Goal: Book appointment/travel/reservation

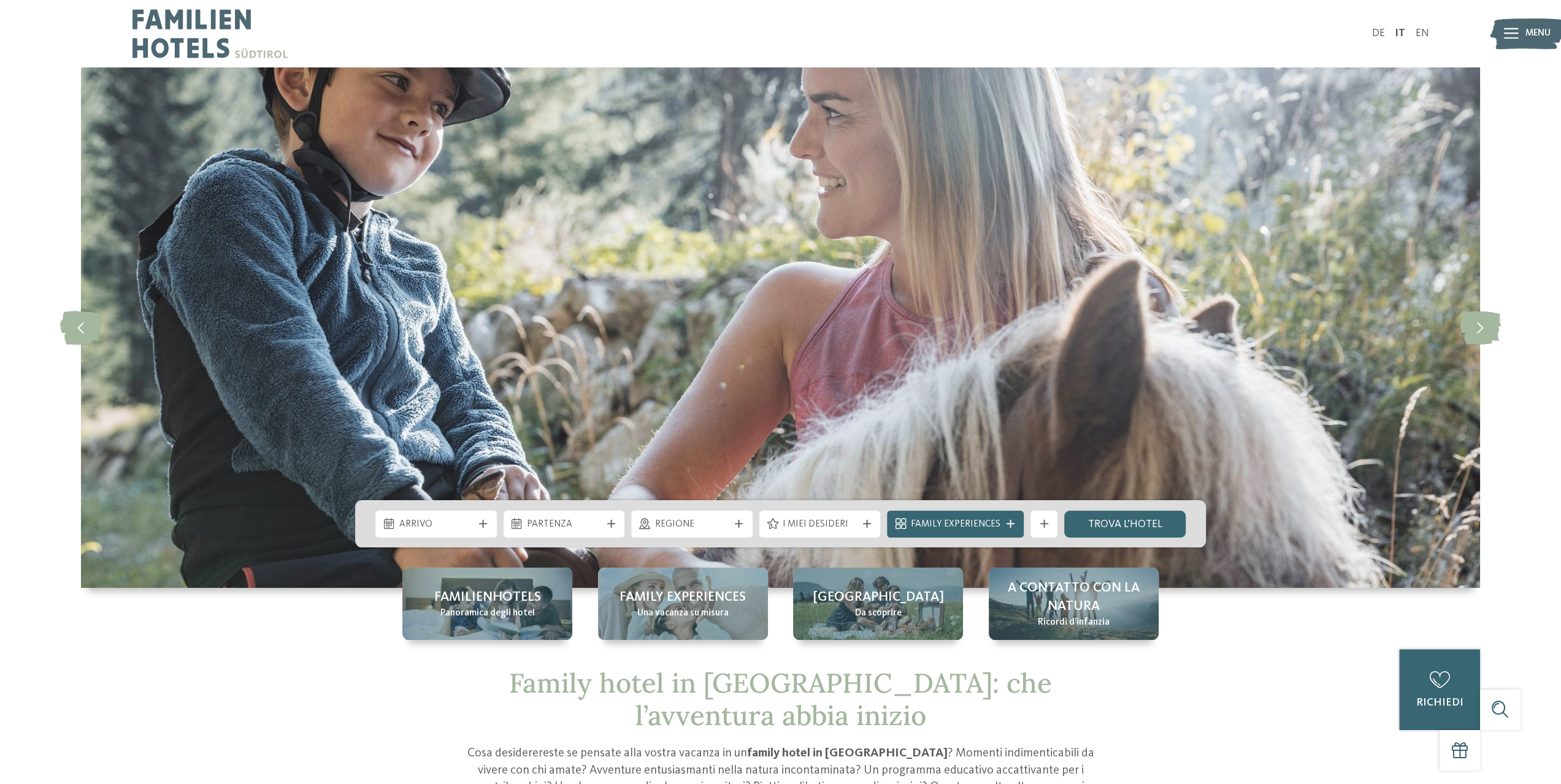
click at [180, 30] on img at bounding box center [210, 33] width 155 height 67
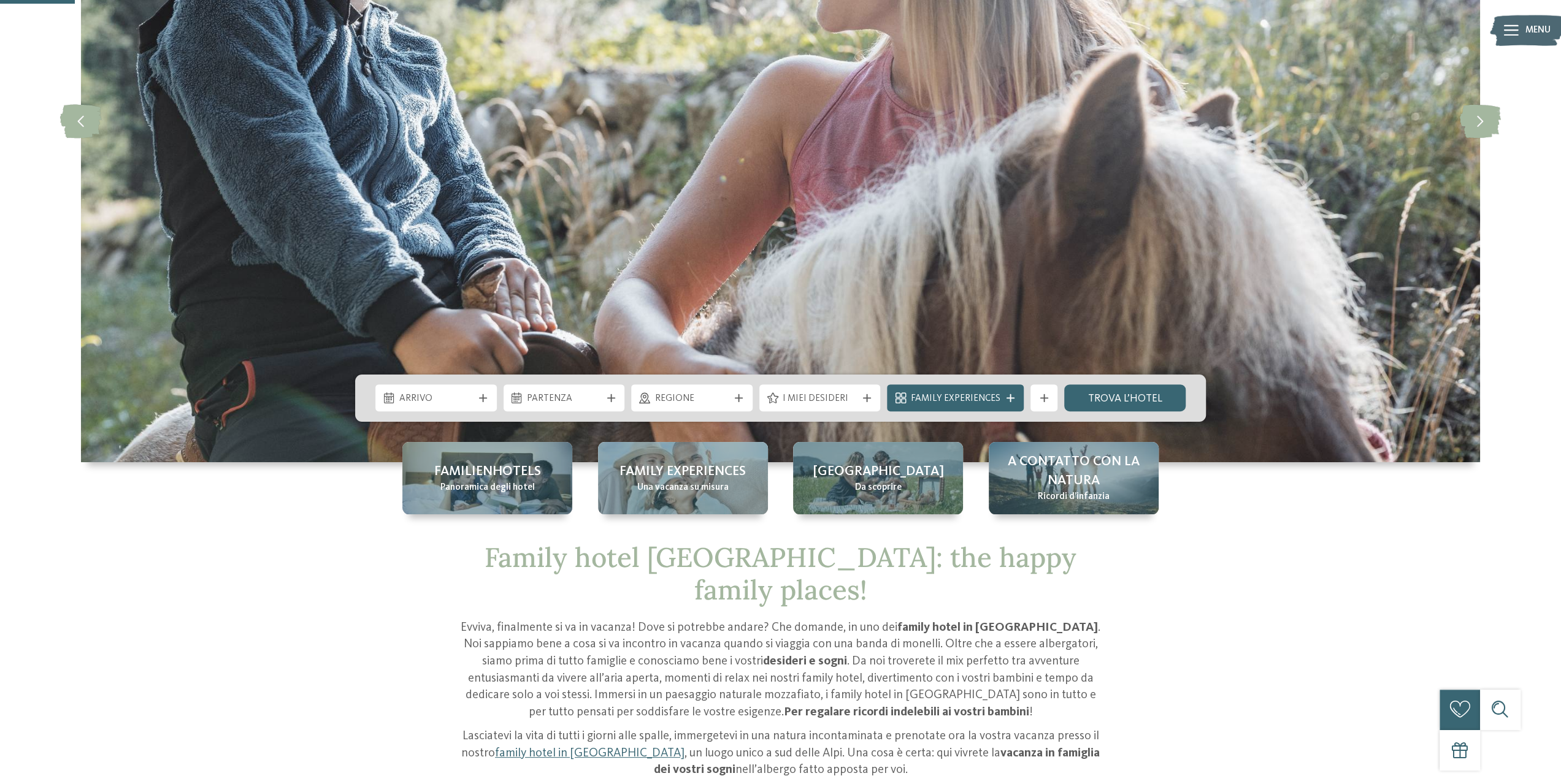
scroll to position [307, 0]
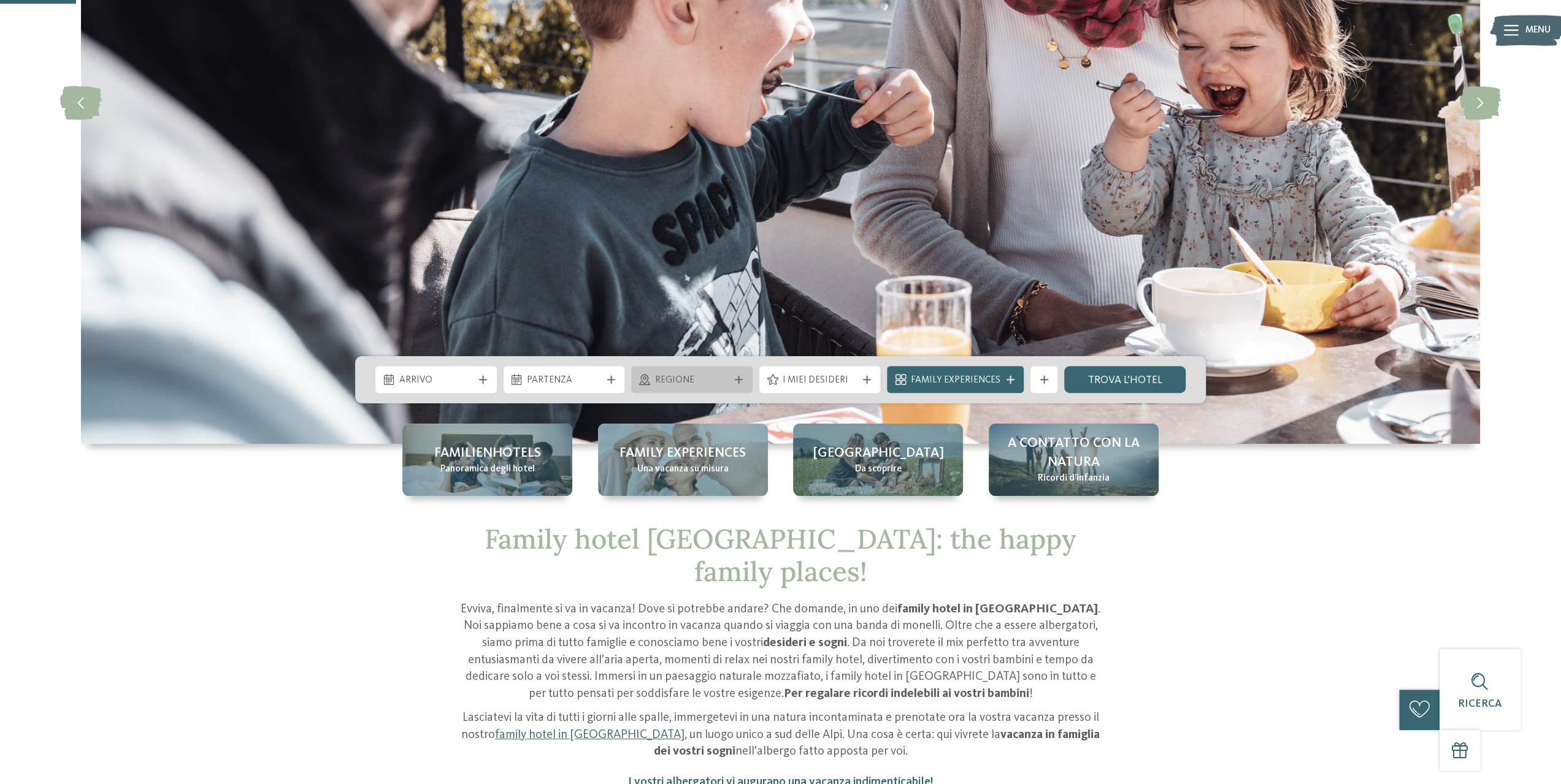
click at [740, 380] on icon at bounding box center [739, 380] width 8 height 8
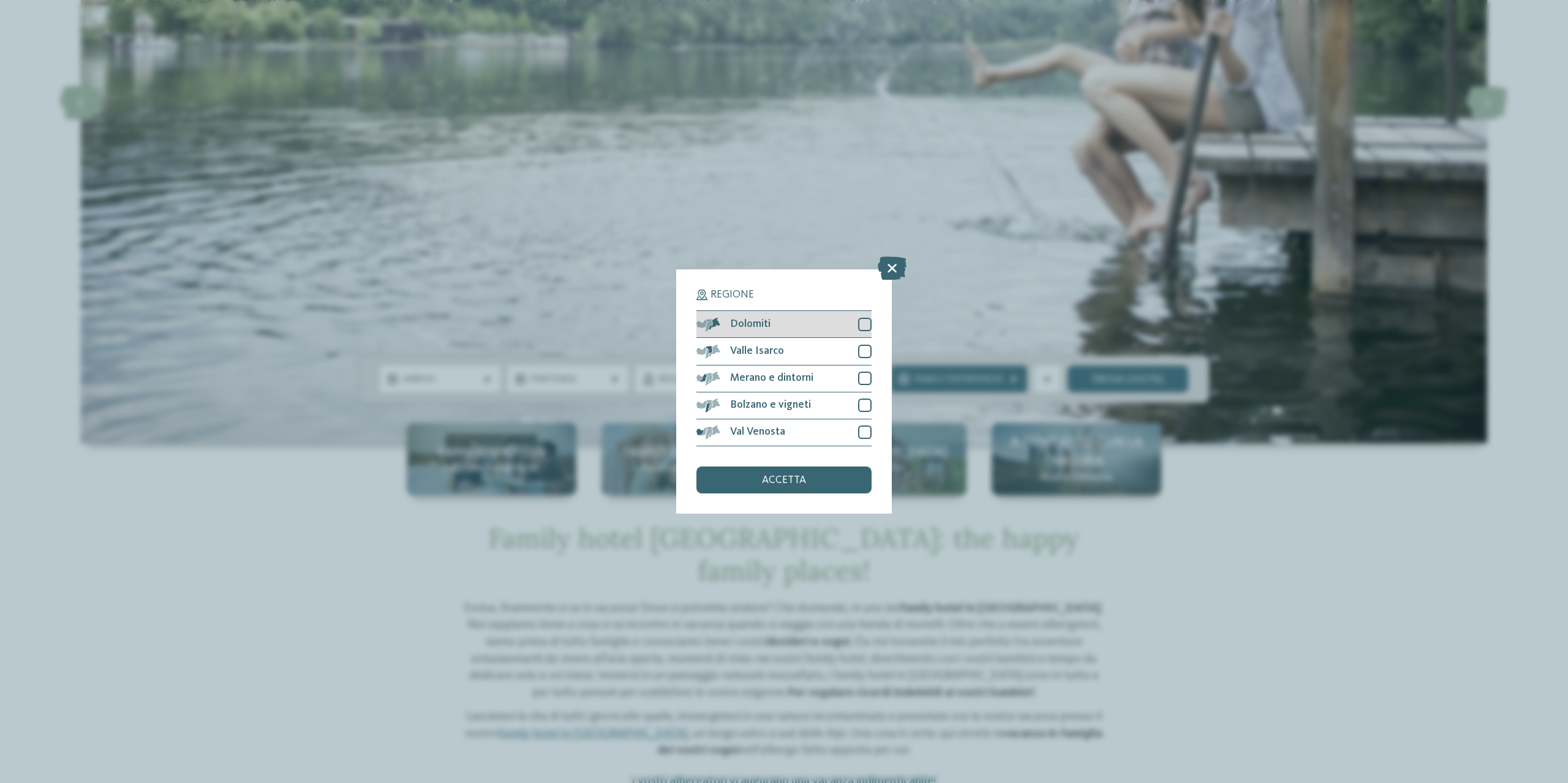
click at [869, 324] on div at bounding box center [865, 324] width 13 height 13
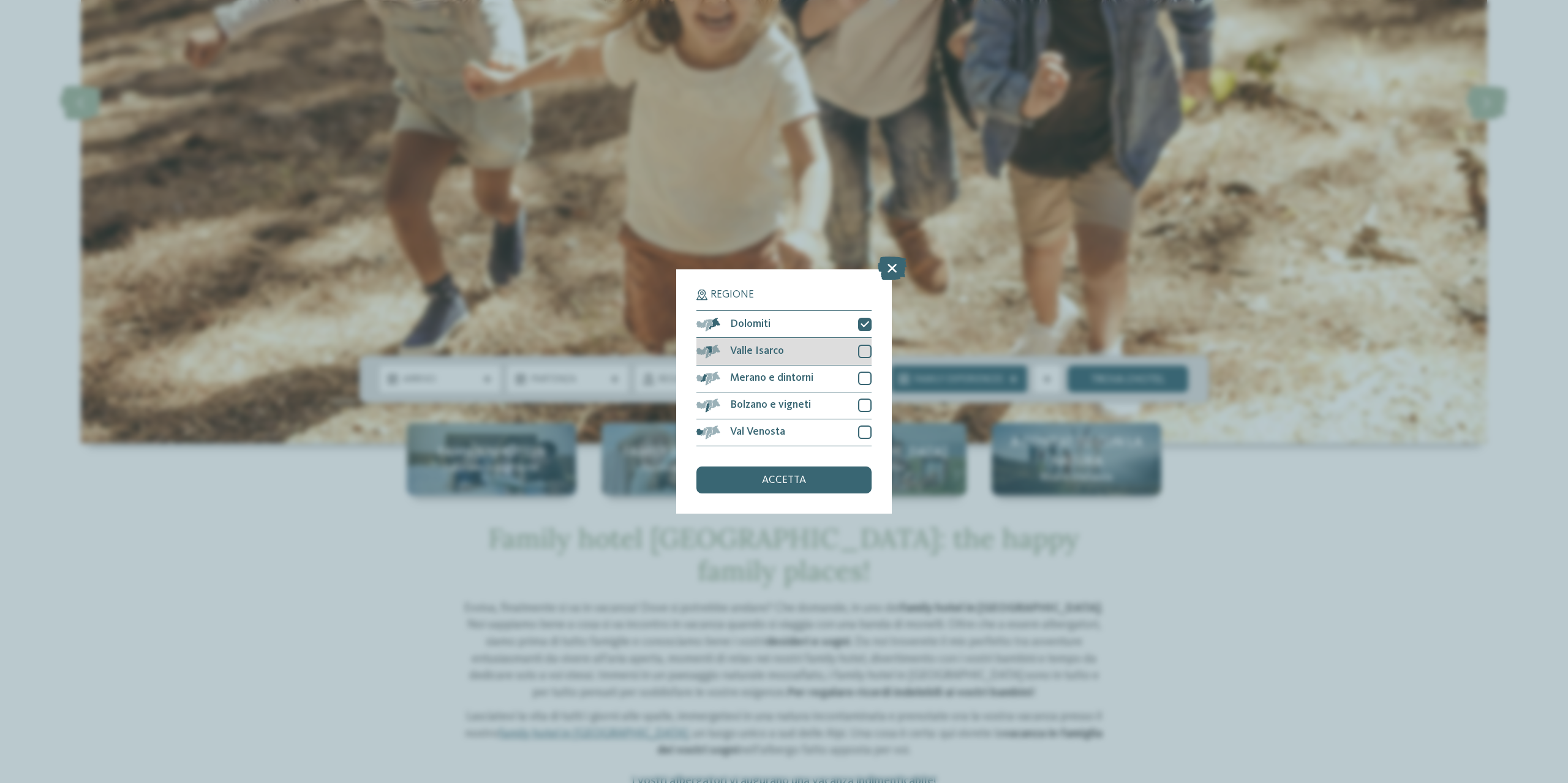
click at [865, 354] on div at bounding box center [865, 351] width 13 height 13
click at [867, 433] on div at bounding box center [865, 432] width 13 height 13
click at [813, 475] on div "accetta" at bounding box center [783, 480] width 175 height 27
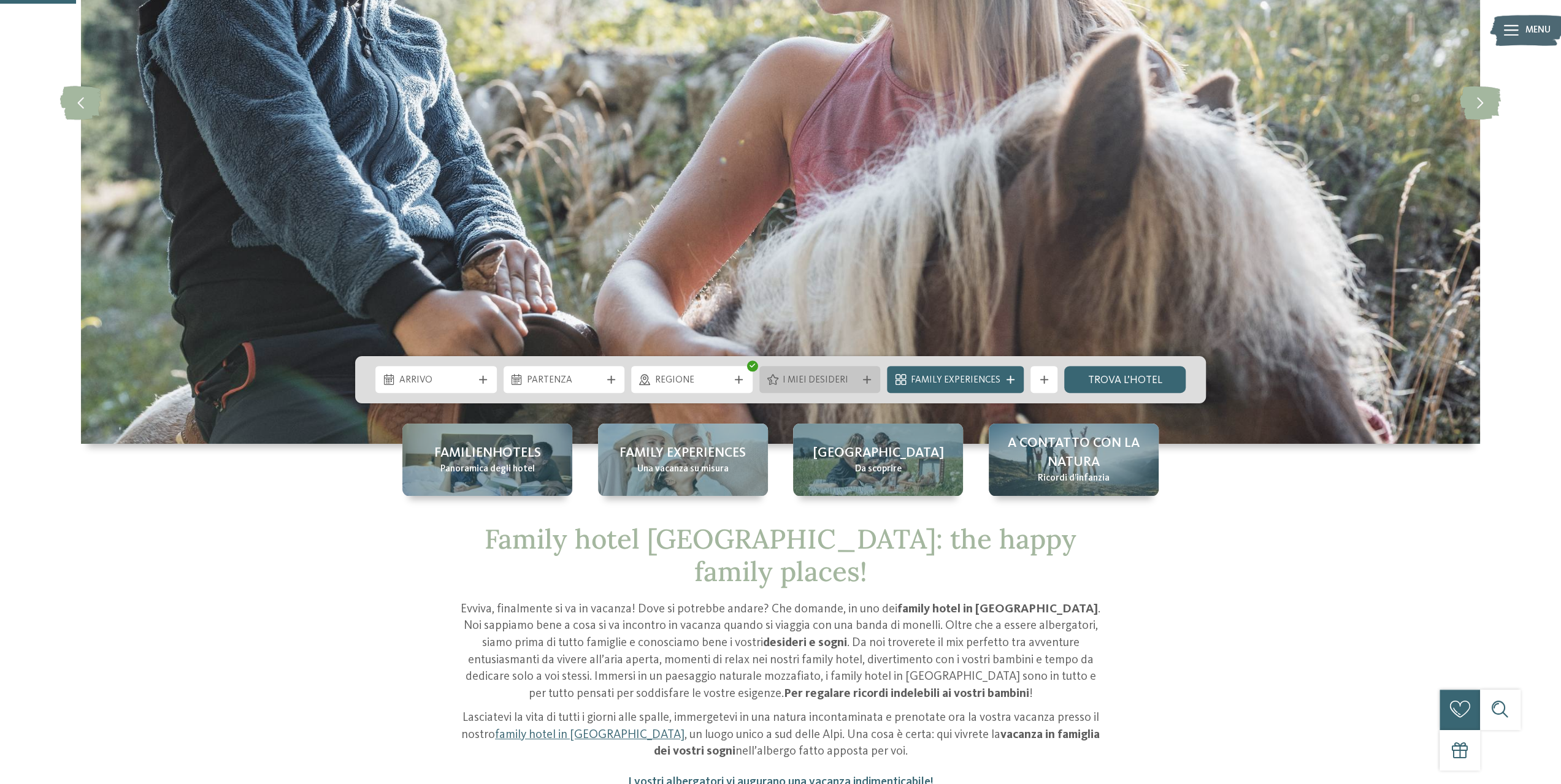
click at [850, 380] on span "I miei desideri" at bounding box center [820, 380] width 74 height 13
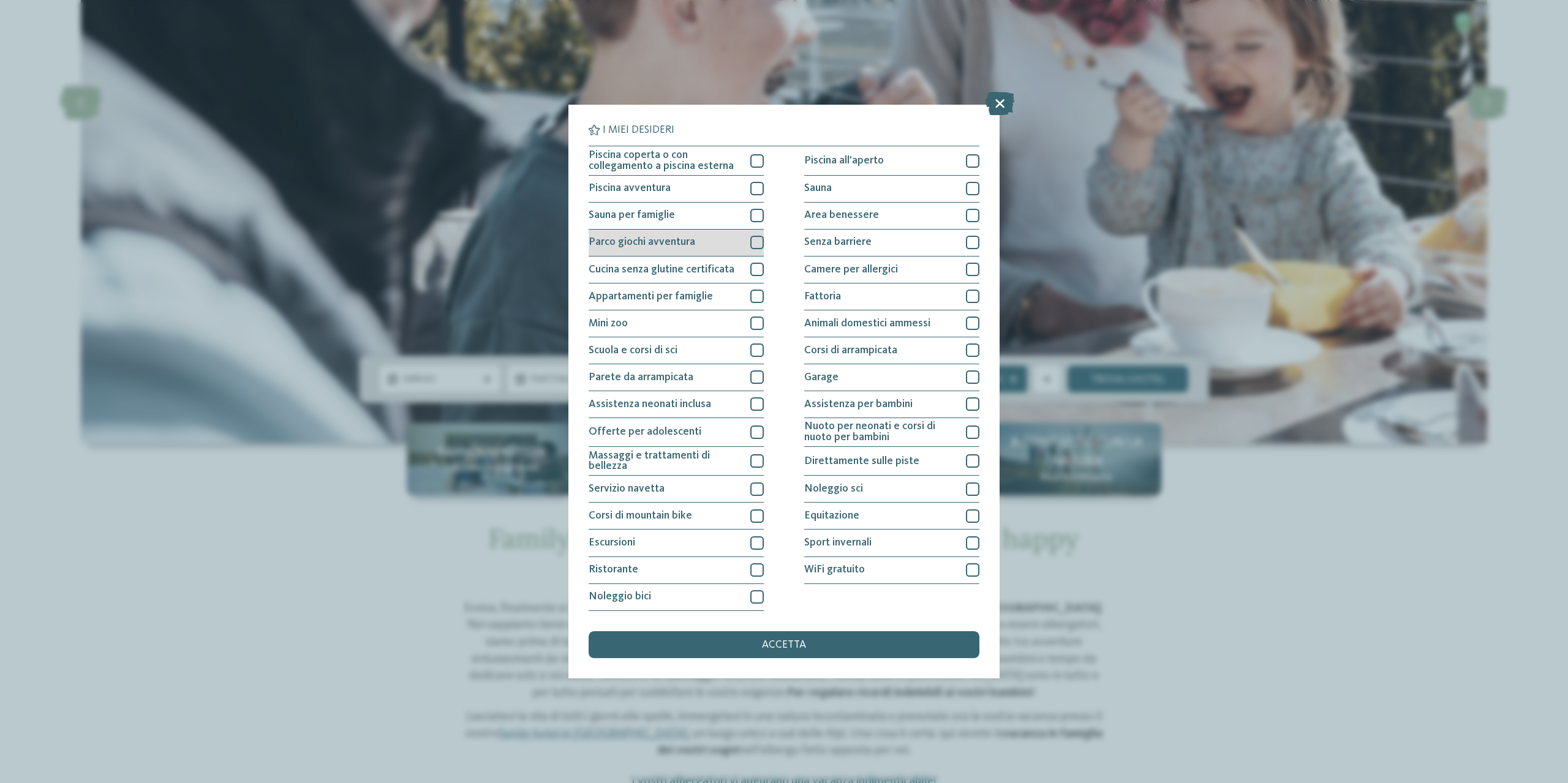
click at [756, 242] on div at bounding box center [756, 242] width 13 height 13
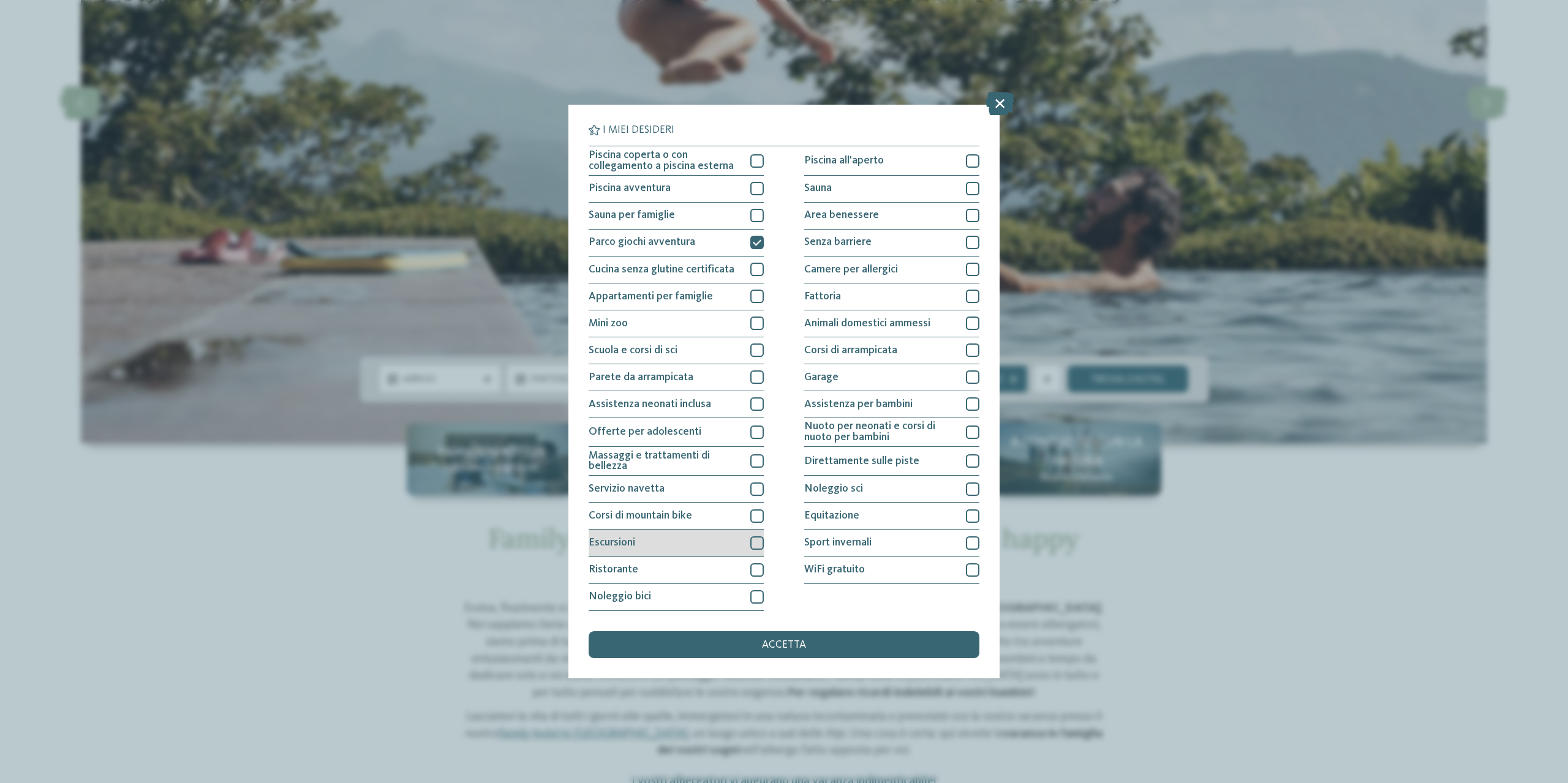
click at [757, 543] on div at bounding box center [756, 543] width 13 height 13
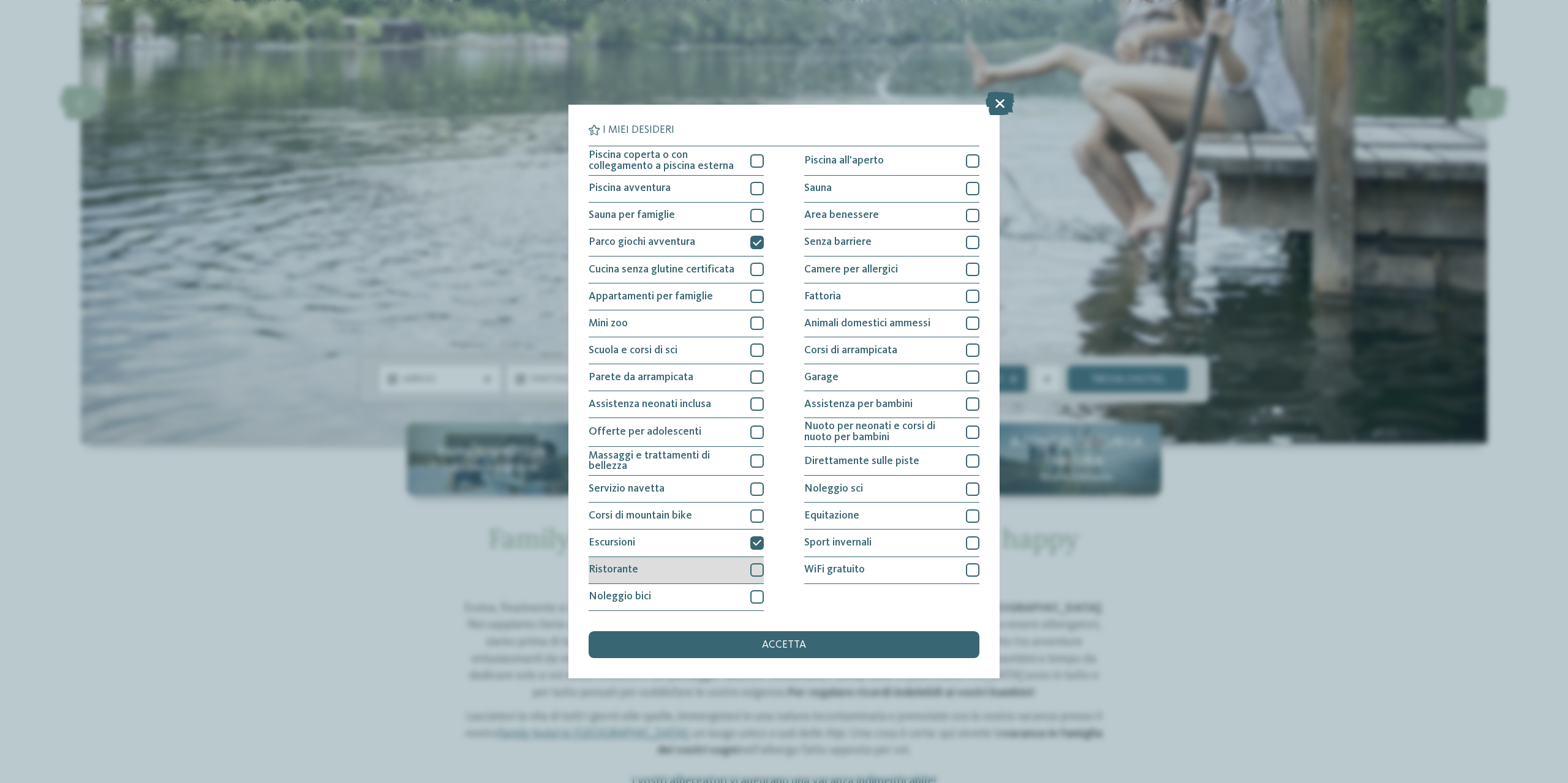
click at [759, 561] on div "Ristorante" at bounding box center [676, 570] width 175 height 27
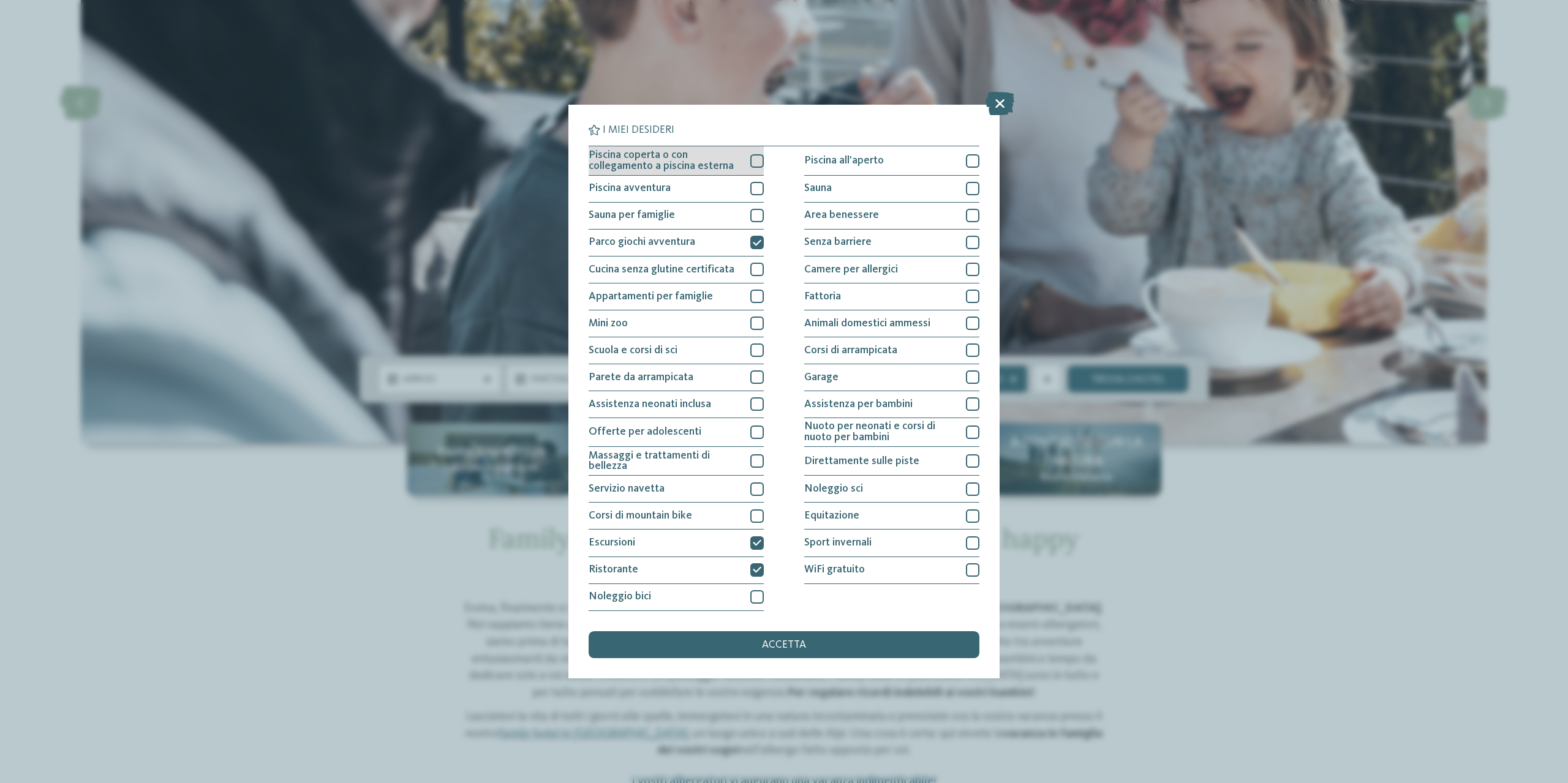
click at [753, 162] on div at bounding box center [756, 161] width 13 height 13
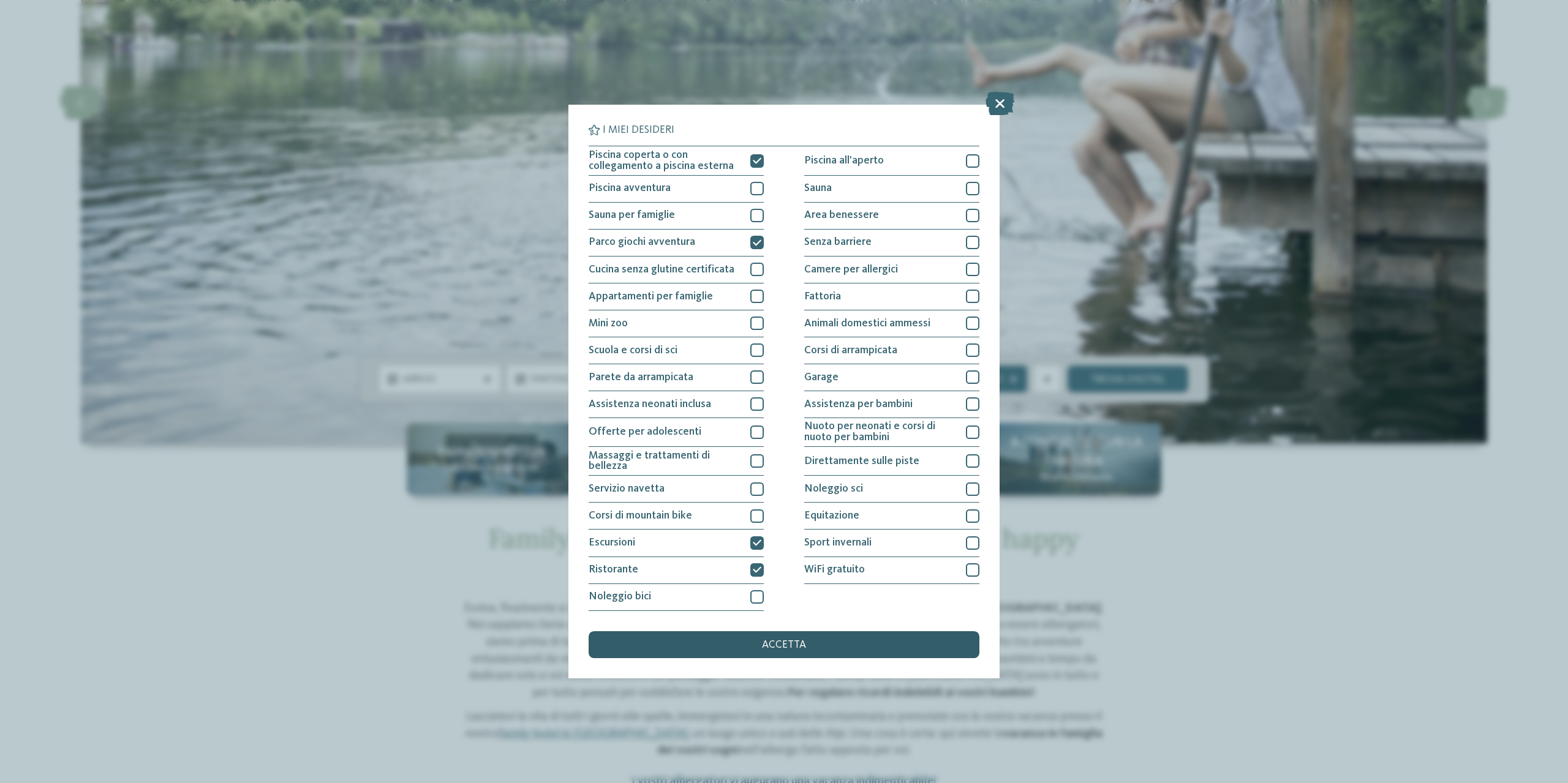
click at [819, 646] on div "accetta" at bounding box center [784, 645] width 391 height 27
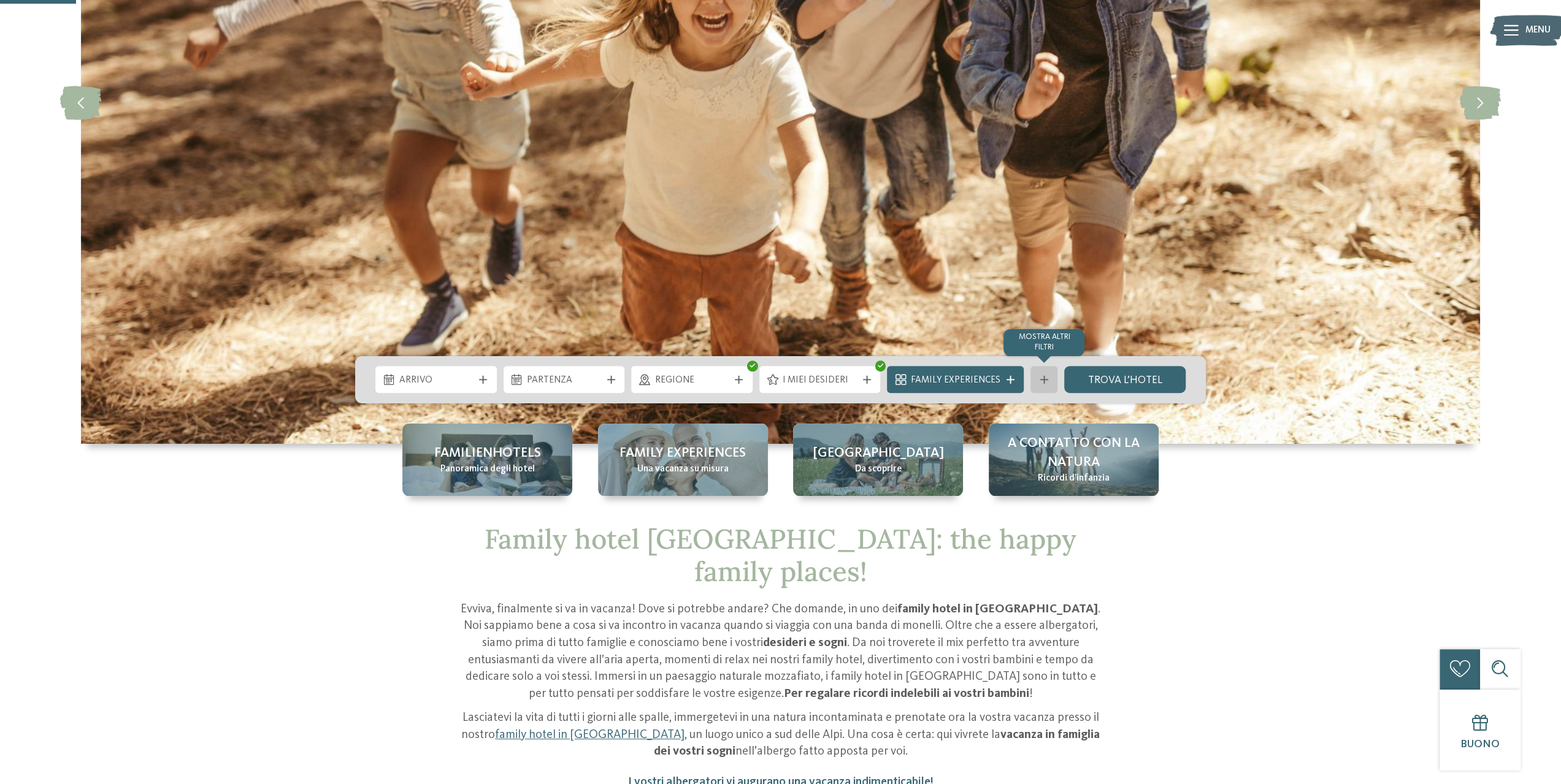
click at [1041, 379] on icon at bounding box center [1044, 380] width 8 height 8
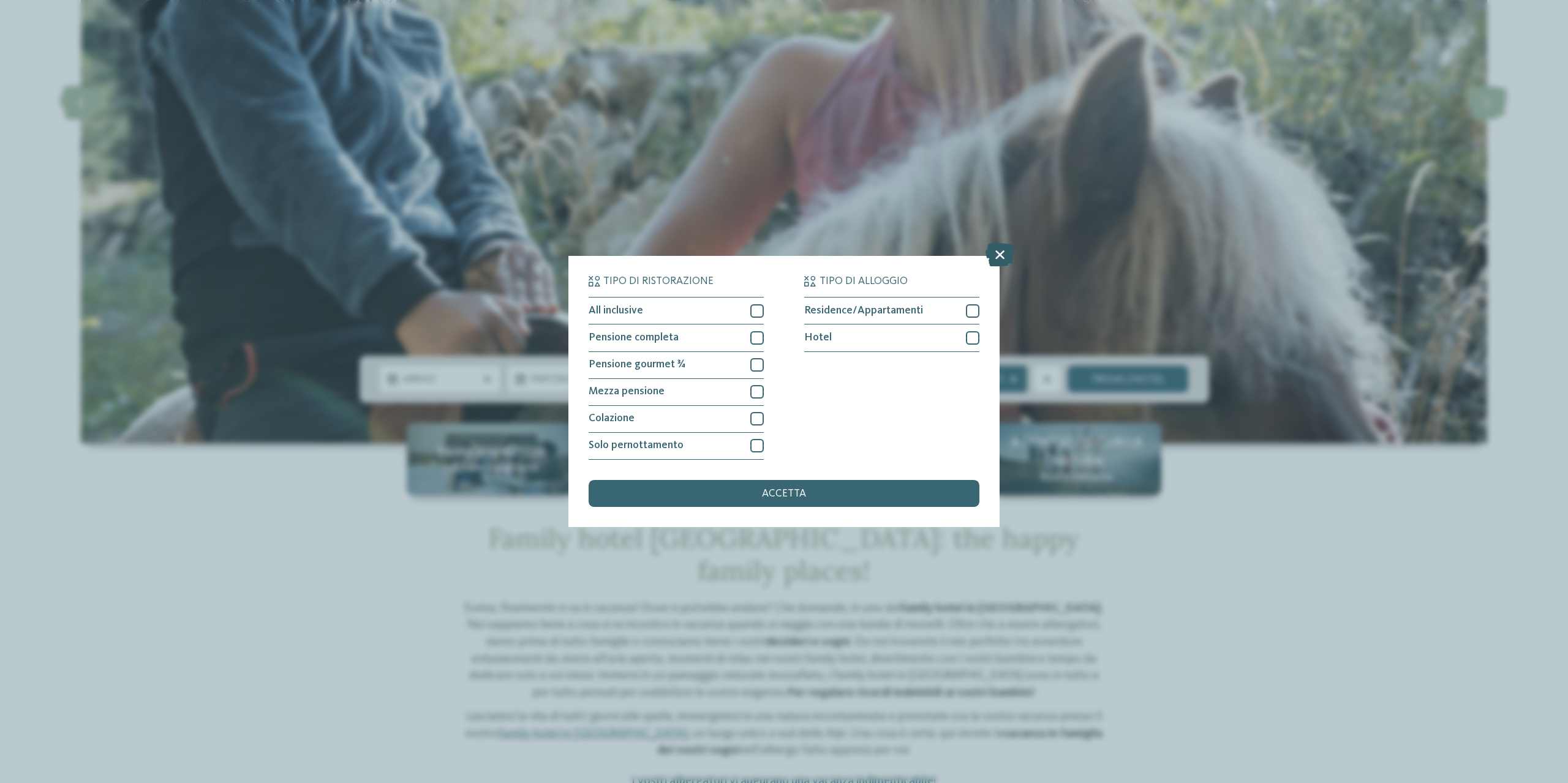
click at [998, 258] on icon at bounding box center [999, 255] width 29 height 23
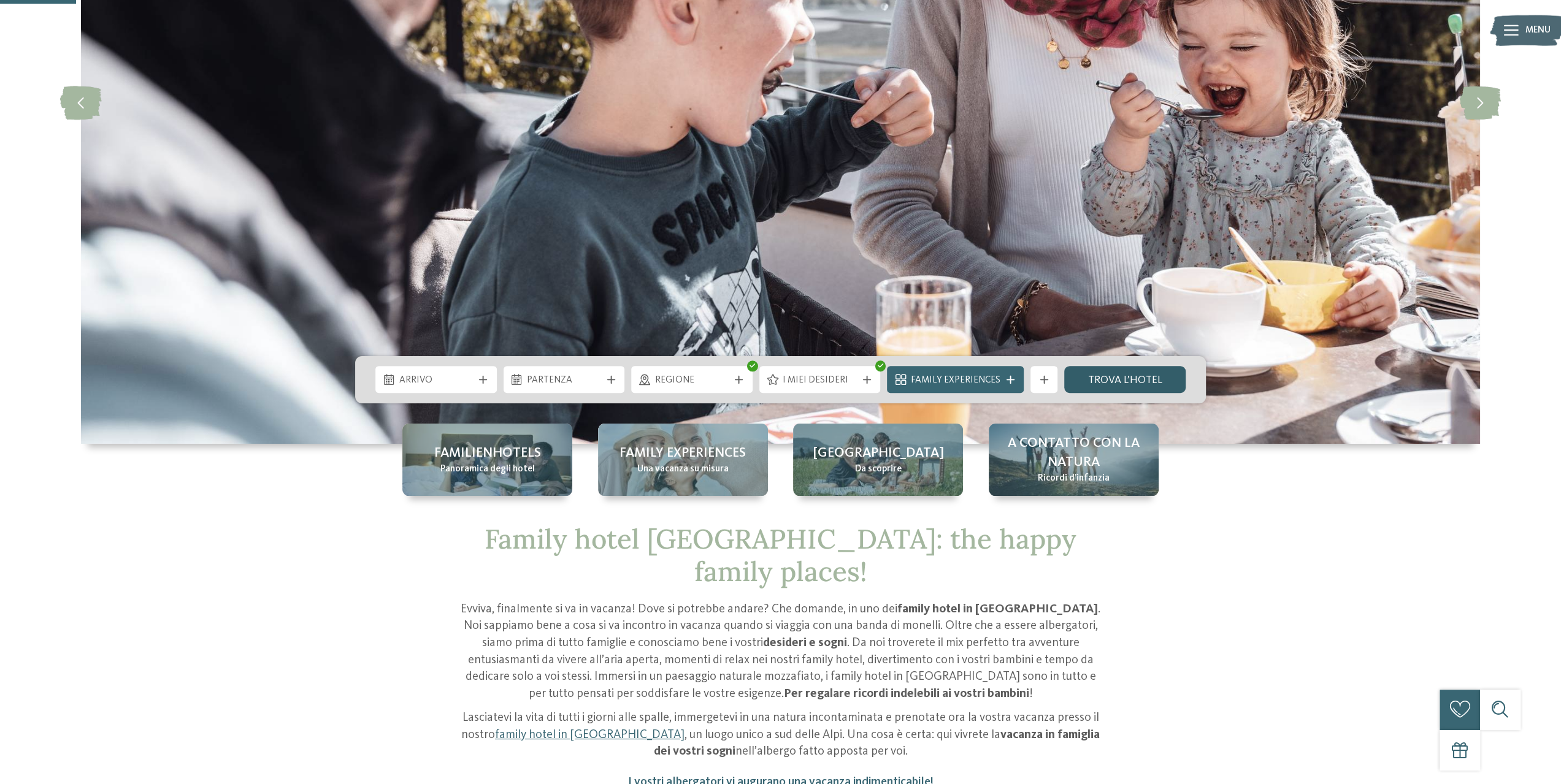
click at [1100, 383] on link "trova l’hotel" at bounding box center [1125, 379] width 121 height 27
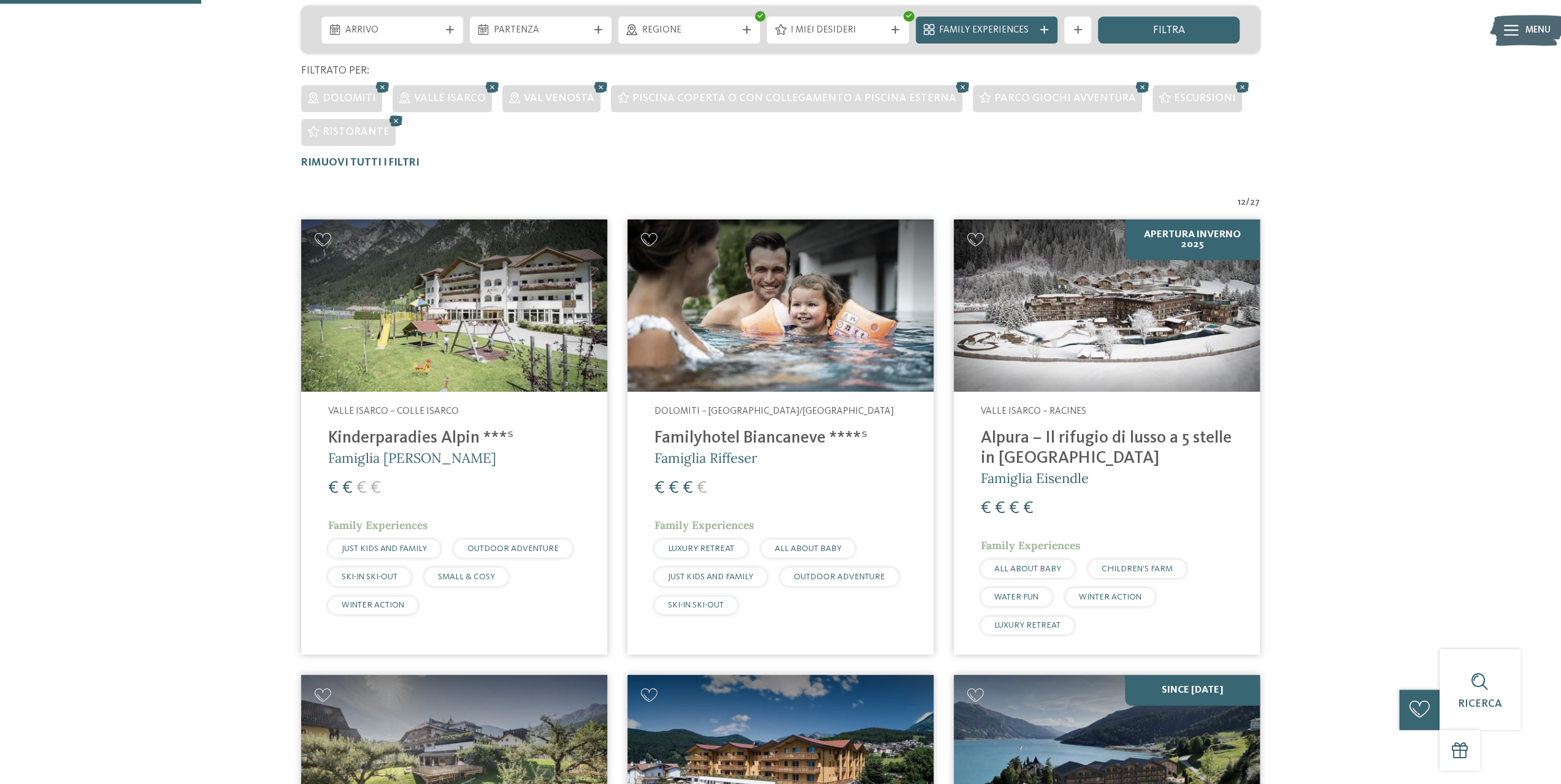
scroll to position [361, 0]
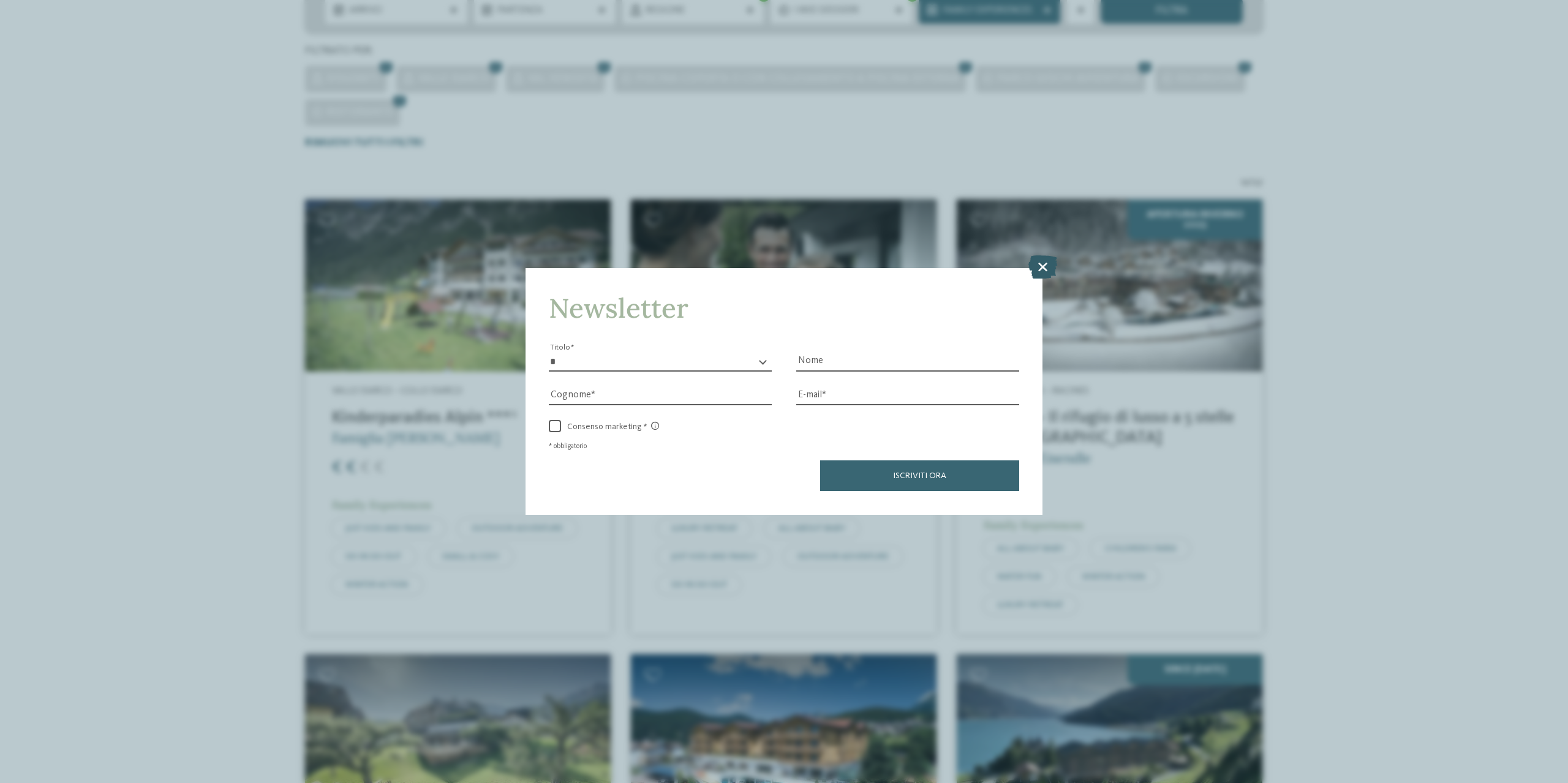
click at [1046, 264] on icon at bounding box center [1042, 267] width 29 height 23
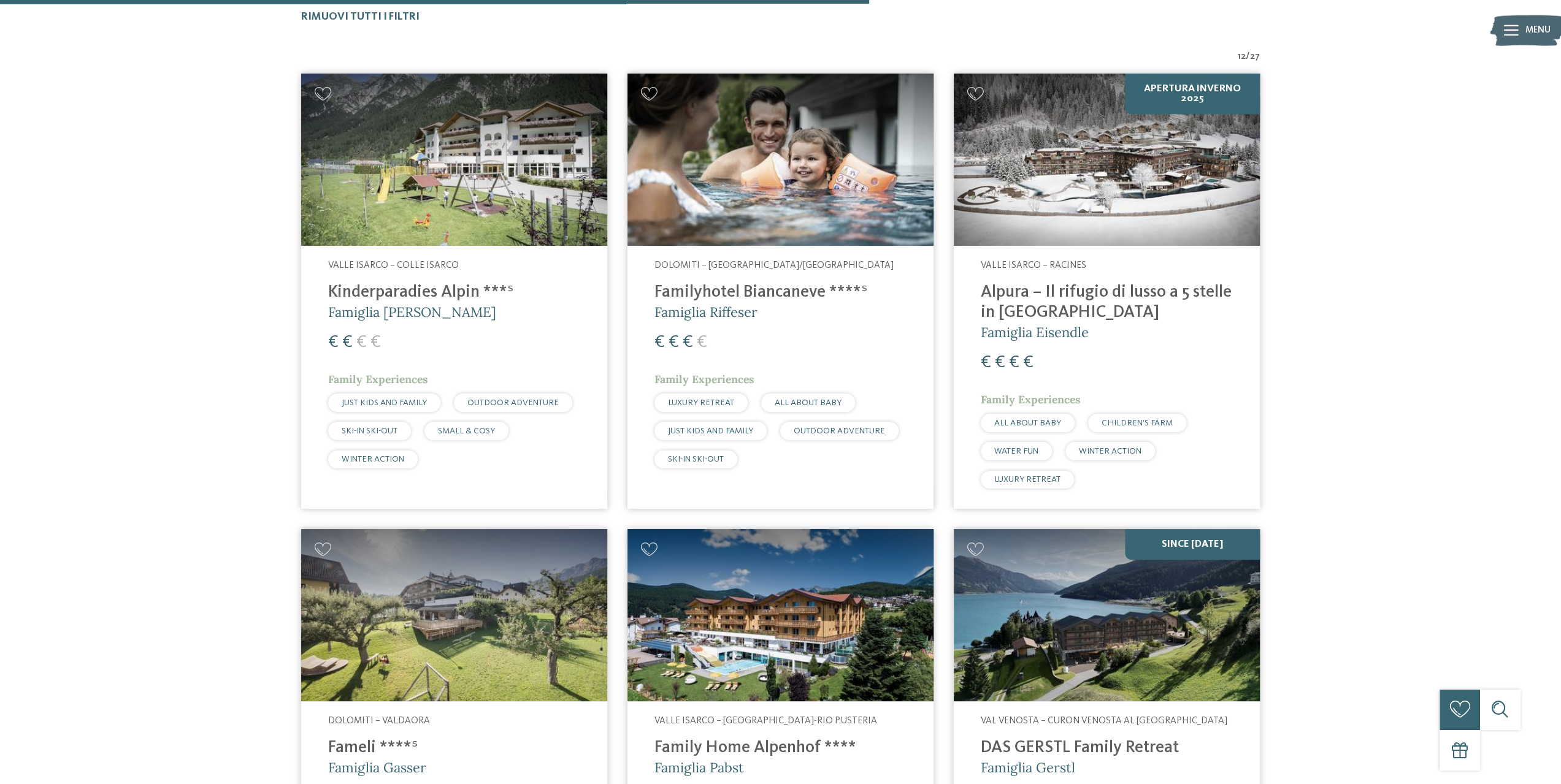
scroll to position [0, 0]
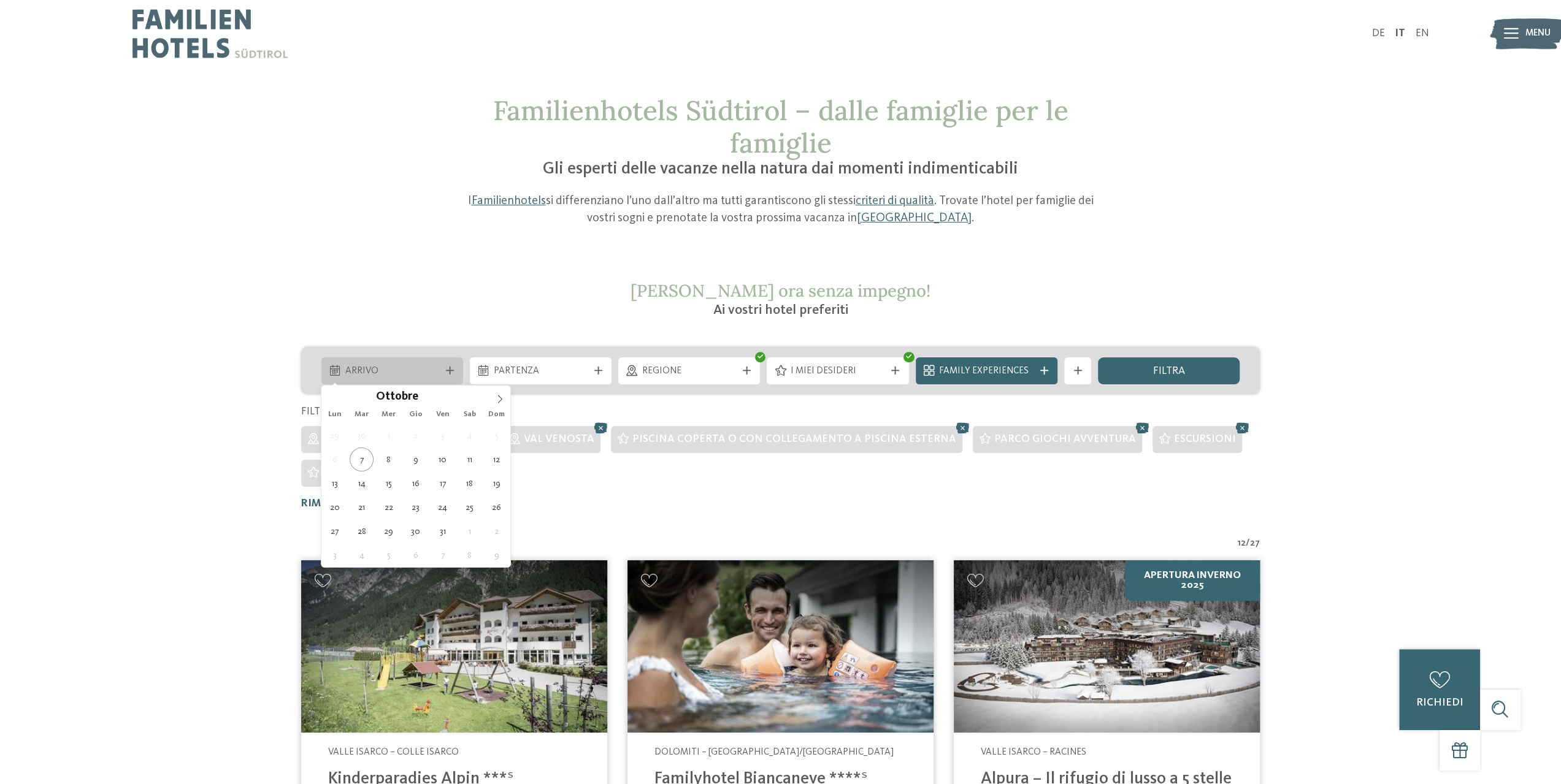
click at [450, 372] on icon at bounding box center [450, 370] width 8 height 8
click at [503, 402] on icon at bounding box center [499, 398] width 8 height 8
type input "****"
click at [503, 402] on icon at bounding box center [499, 398] width 8 height 8
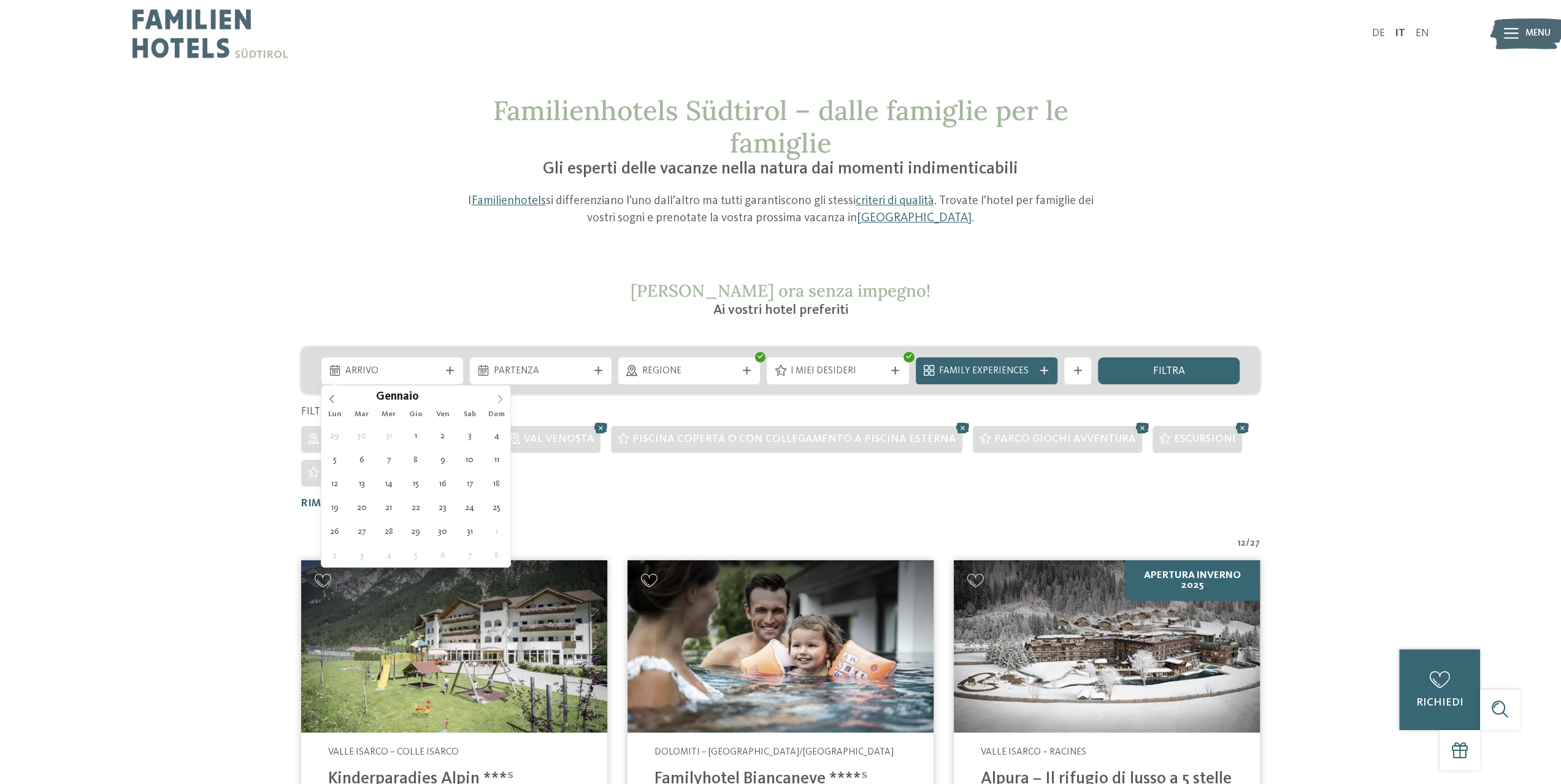
click at [503, 402] on icon at bounding box center [499, 398] width 8 height 8
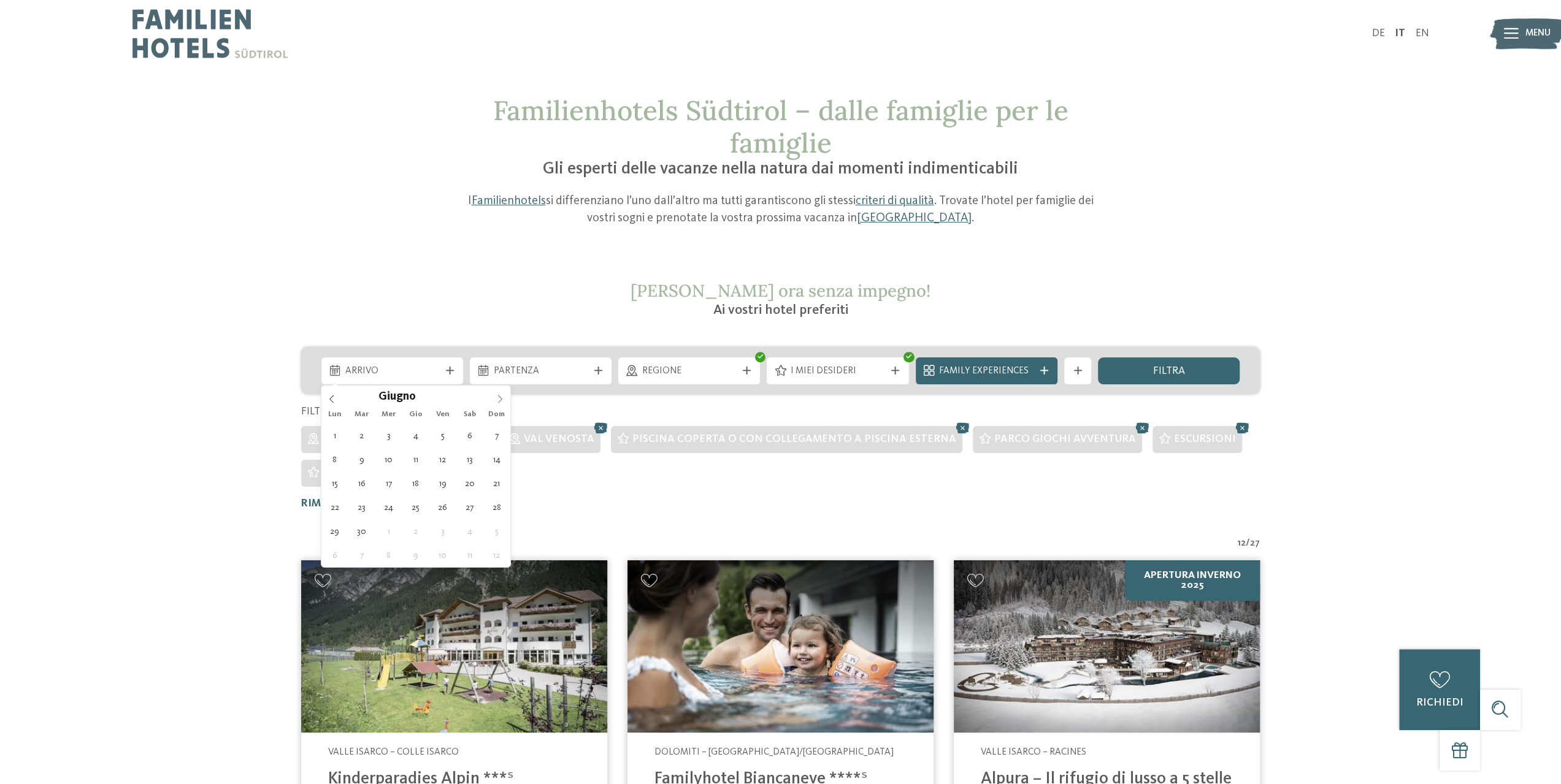
click at [503, 402] on icon at bounding box center [499, 398] width 8 height 8
type div "25.07.2026"
type input "****"
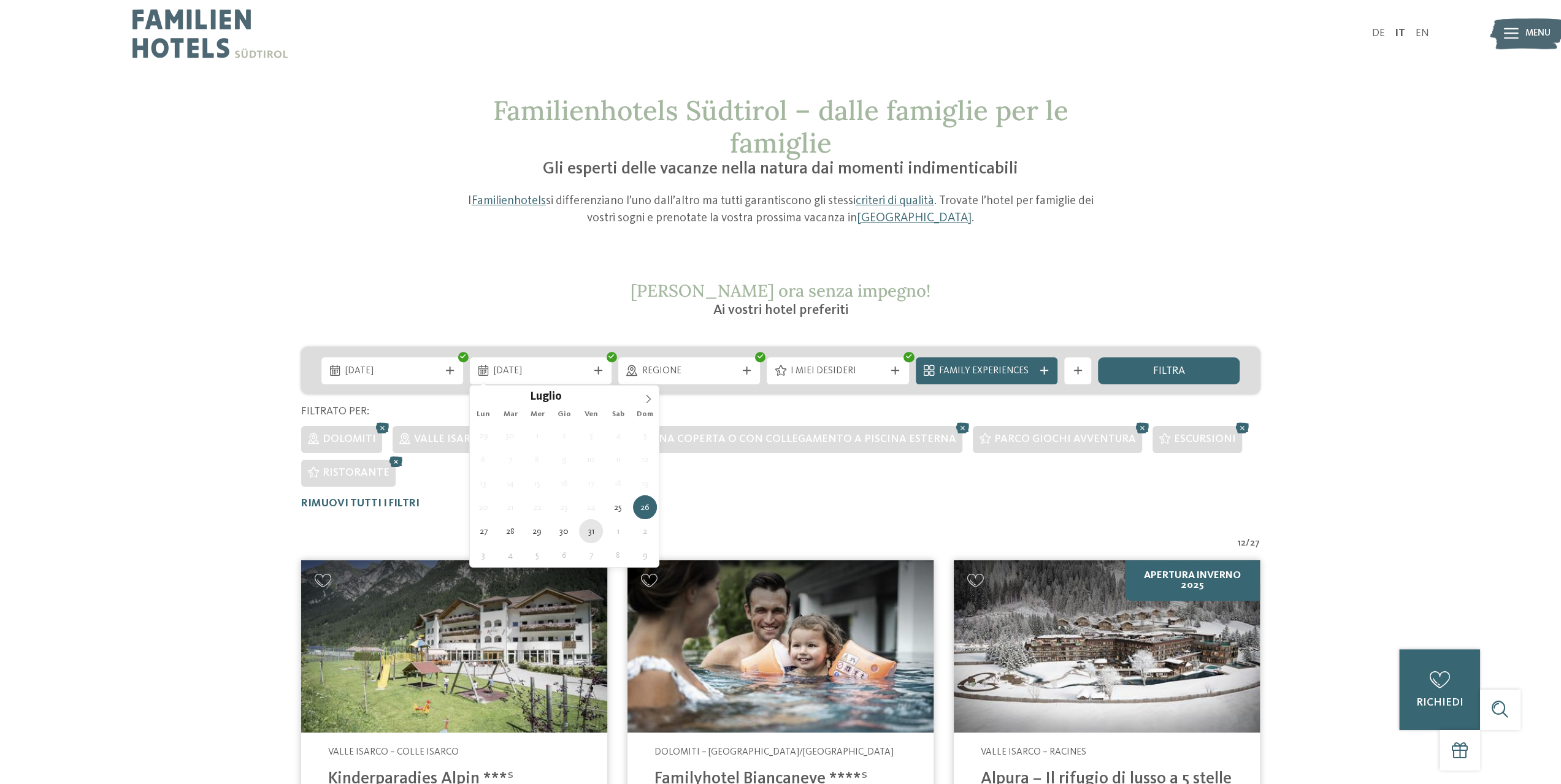
type div "31.07.2026"
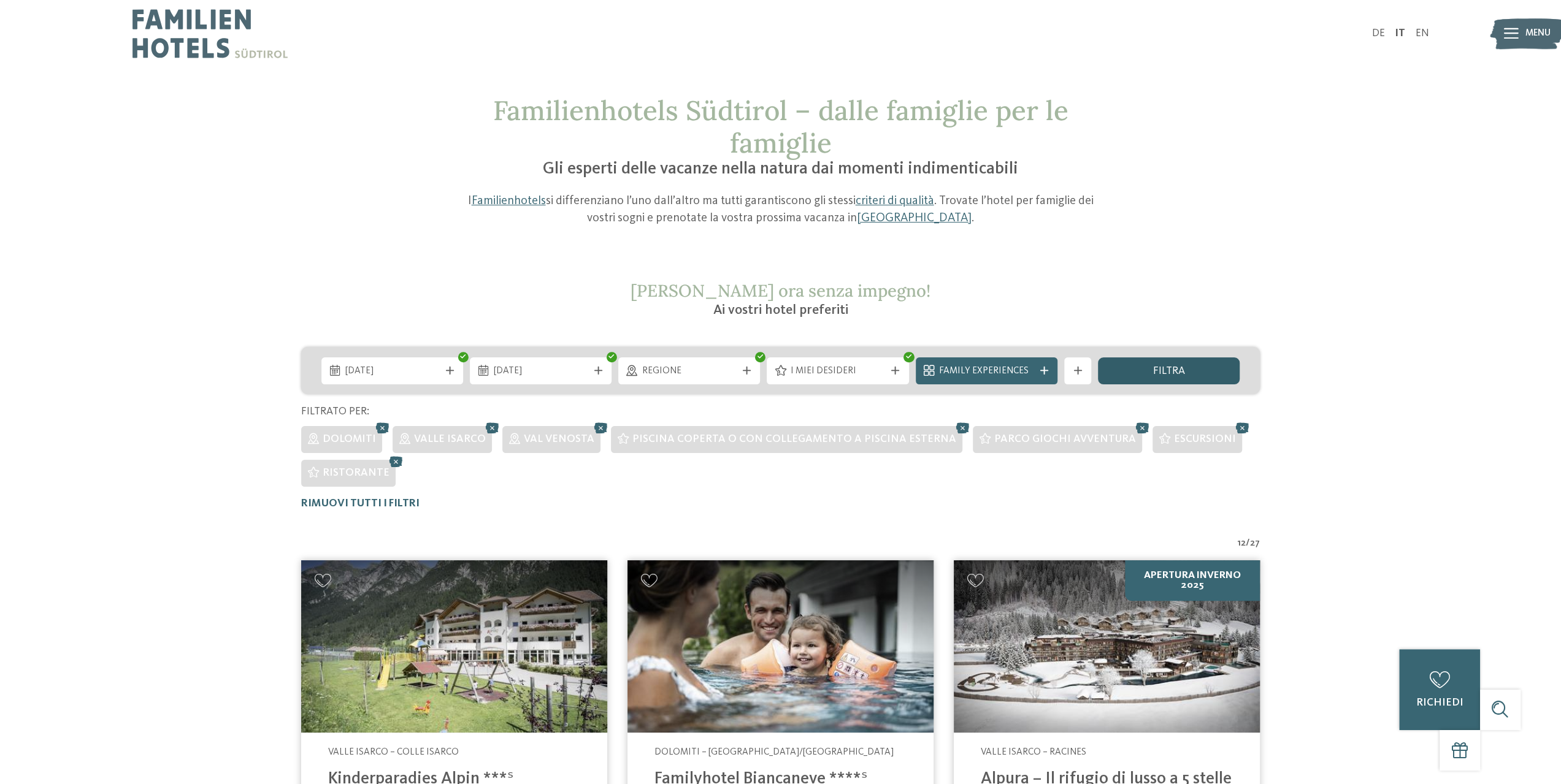
click at [1222, 368] on div "filtra" at bounding box center [1168, 371] width 142 height 27
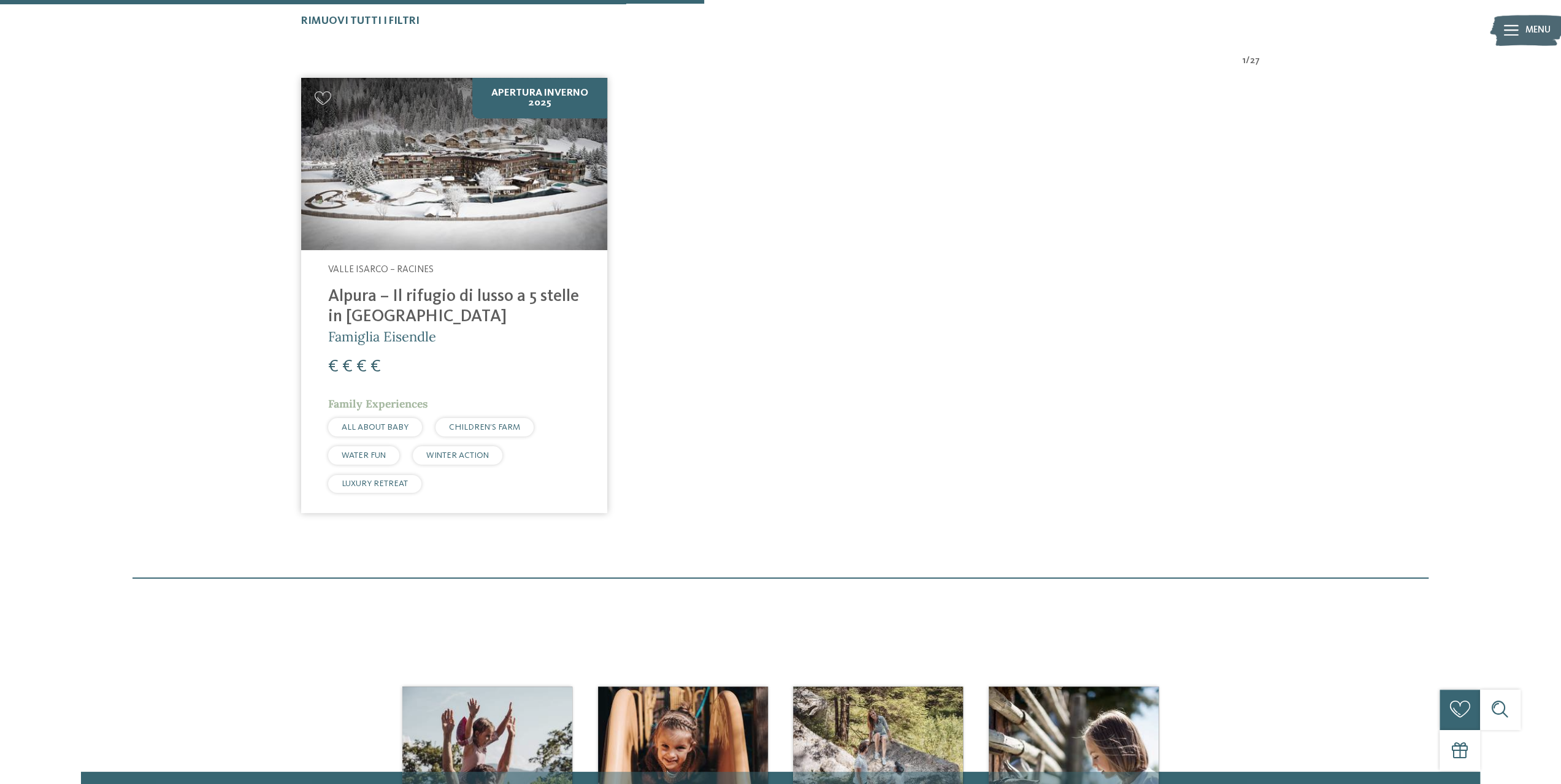
scroll to position [483, 0]
click at [474, 300] on h4 "Alpura – Il rifugio di lusso a 5 stelle in [GEOGRAPHIC_DATA]" at bounding box center [454, 306] width 252 height 40
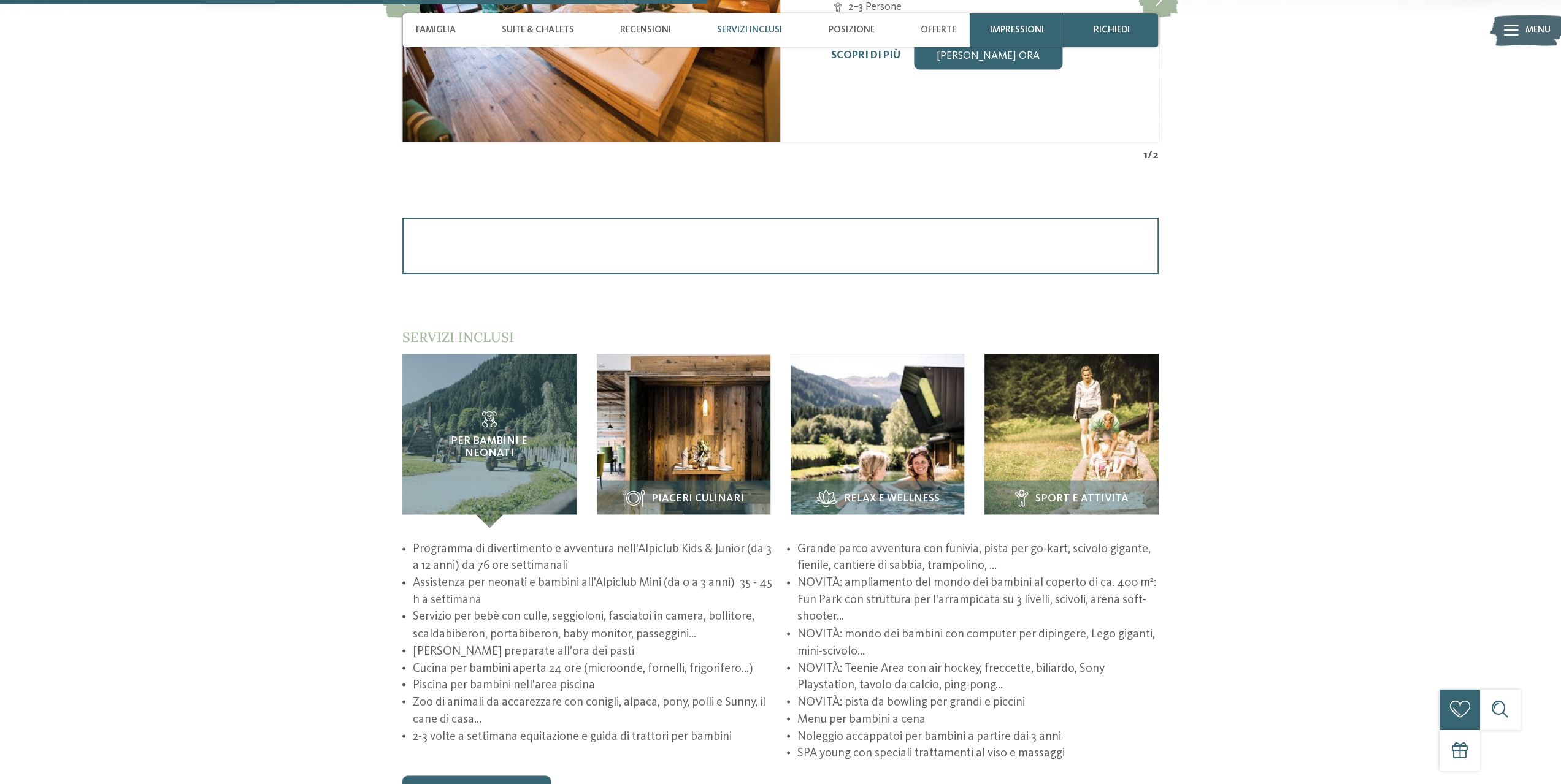
scroll to position [1839, 0]
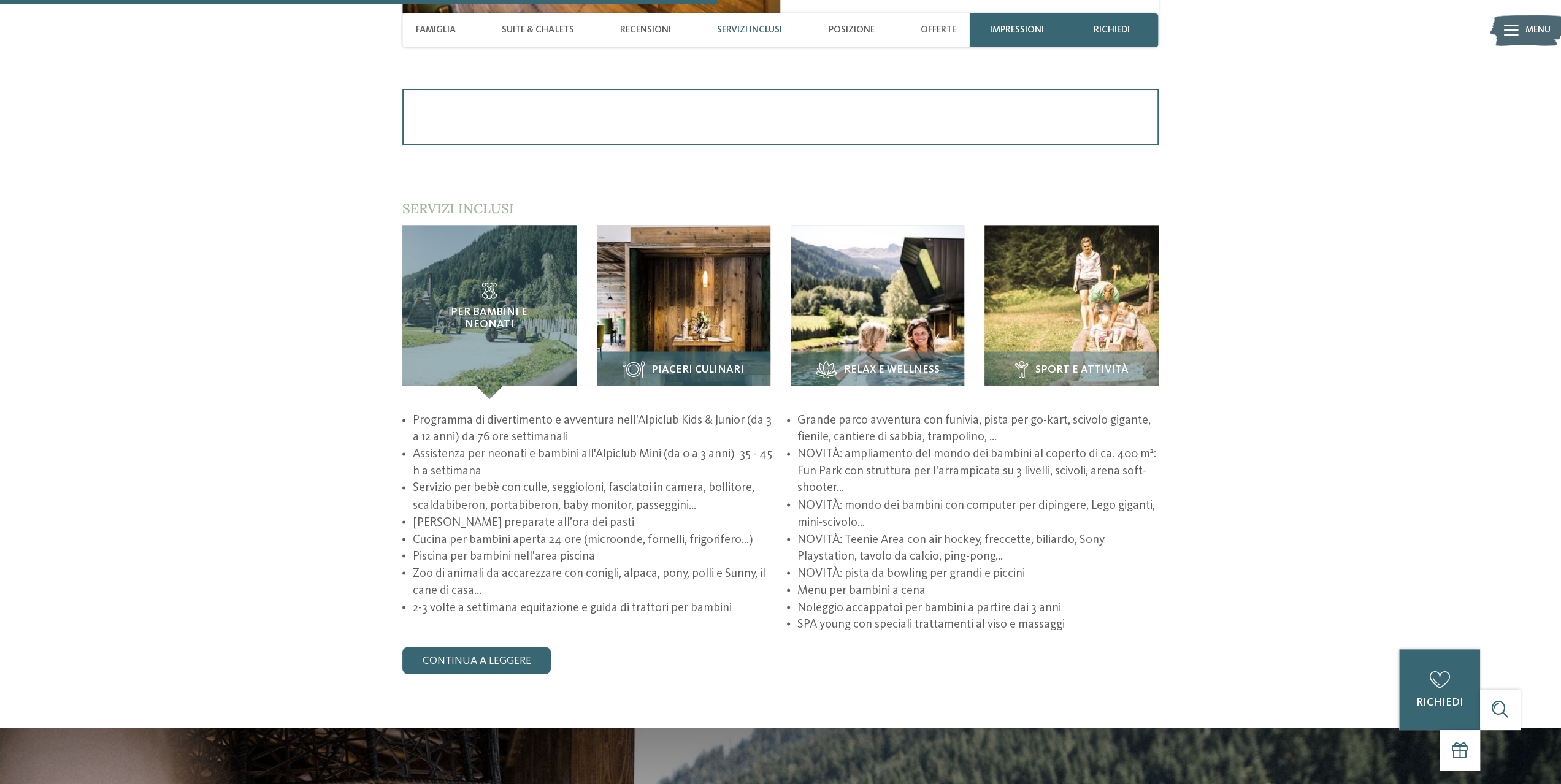
click at [739, 328] on img at bounding box center [684, 312] width 173 height 173
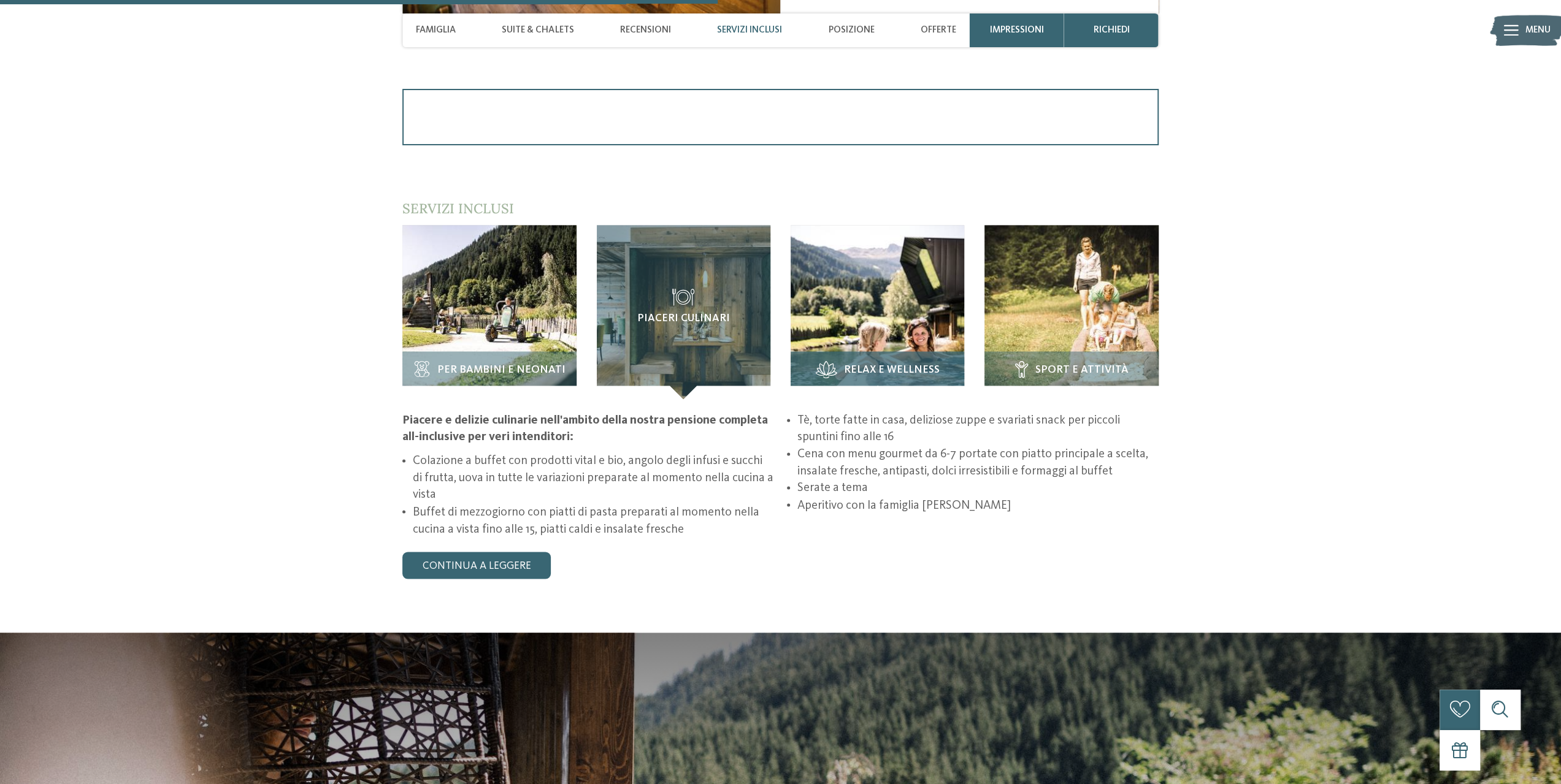
click at [878, 310] on img at bounding box center [877, 312] width 173 height 173
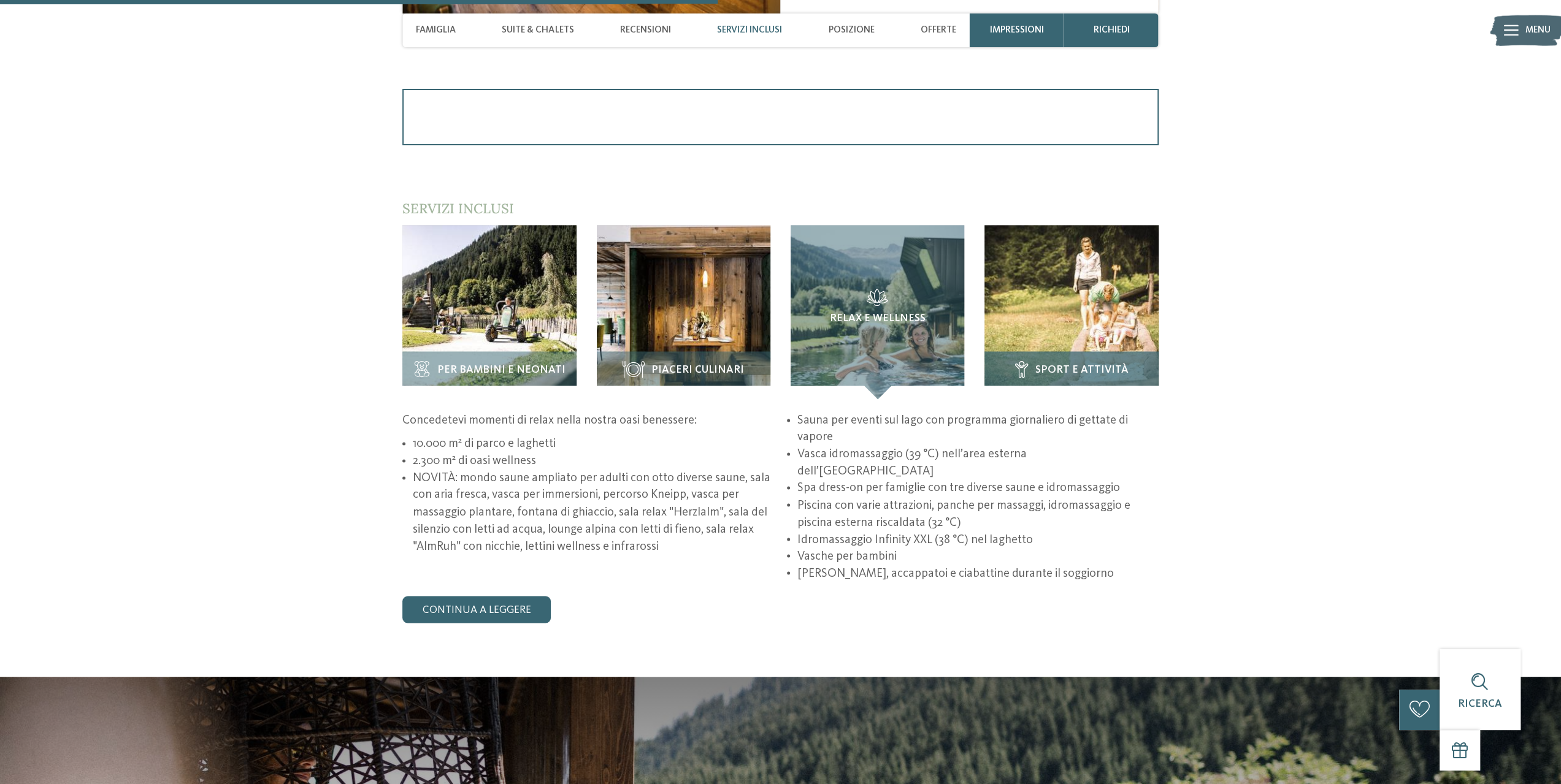
click at [1077, 285] on img at bounding box center [1071, 312] width 173 height 173
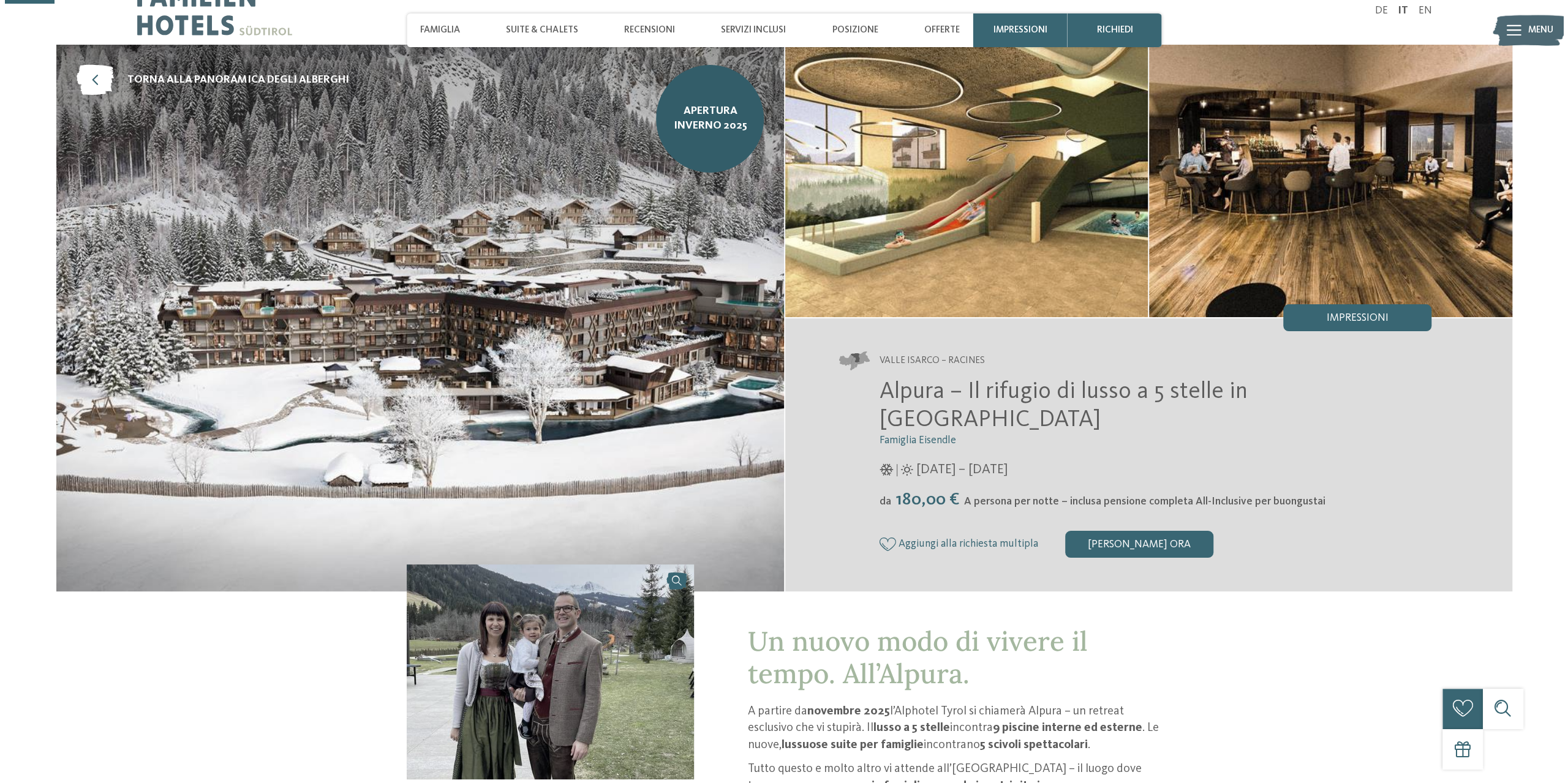
scroll to position [0, 0]
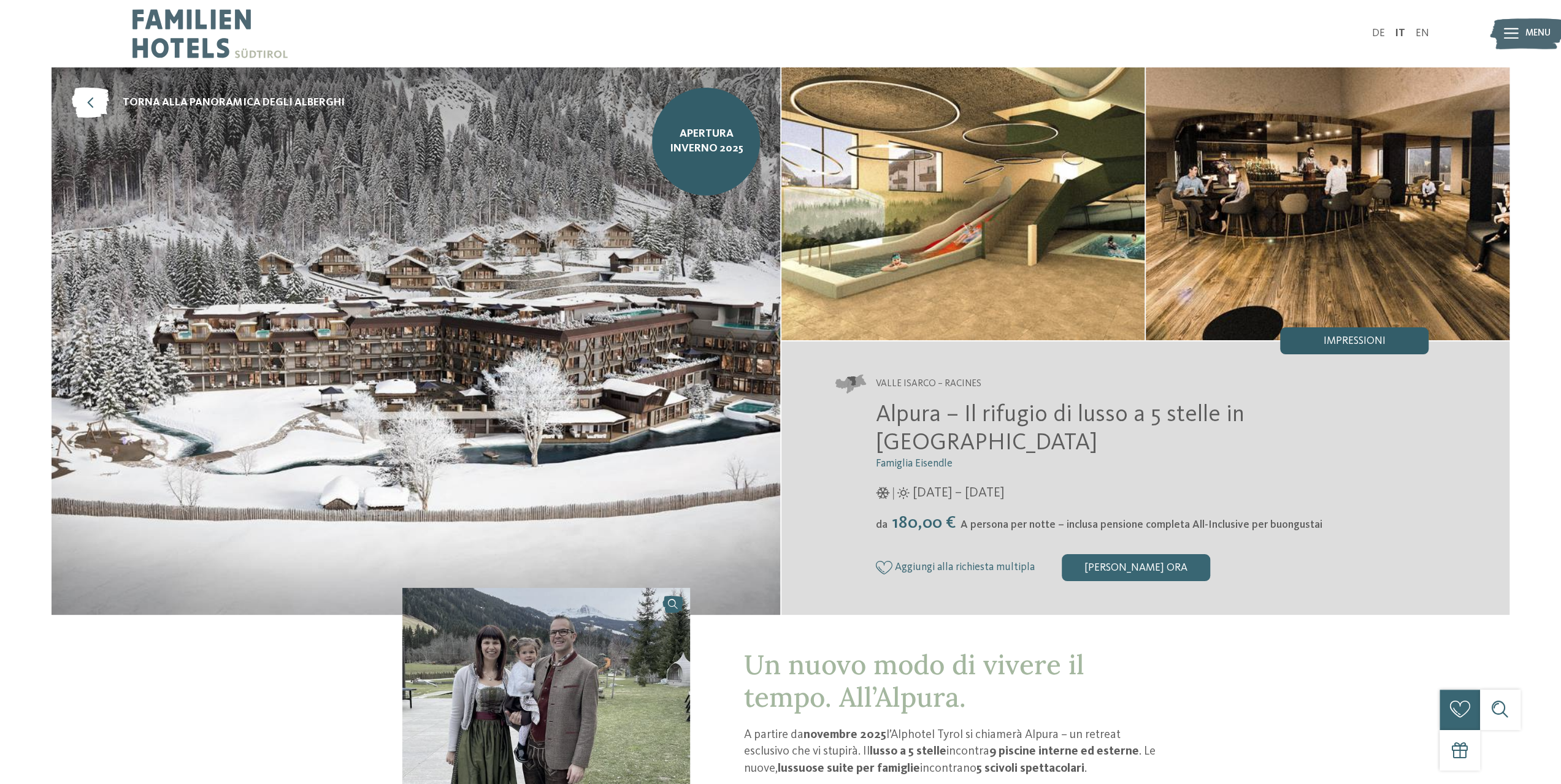
click at [1350, 337] on span "Impressioni" at bounding box center [1354, 341] width 62 height 11
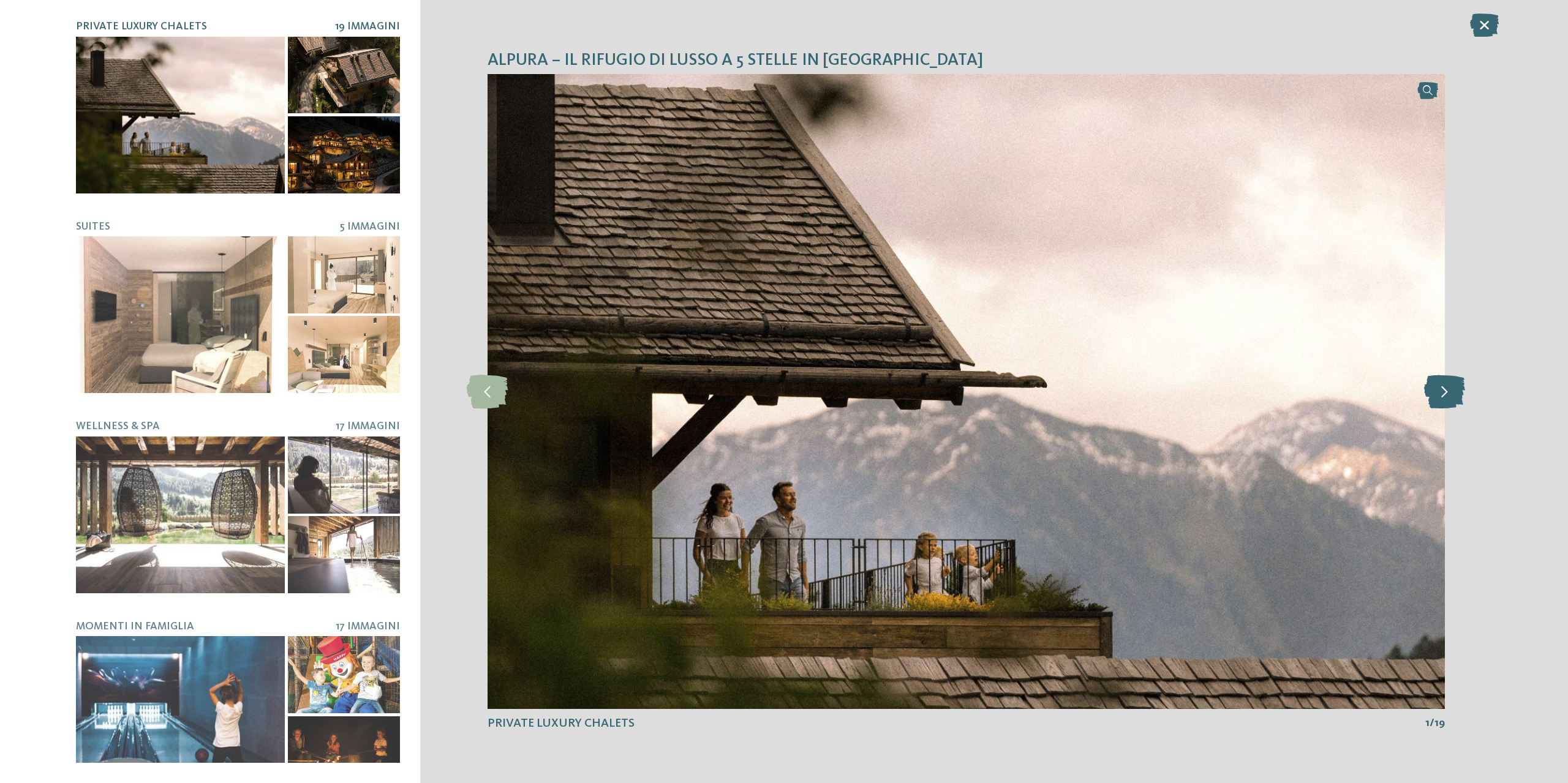
click at [1430, 388] on icon at bounding box center [1445, 392] width 41 height 34
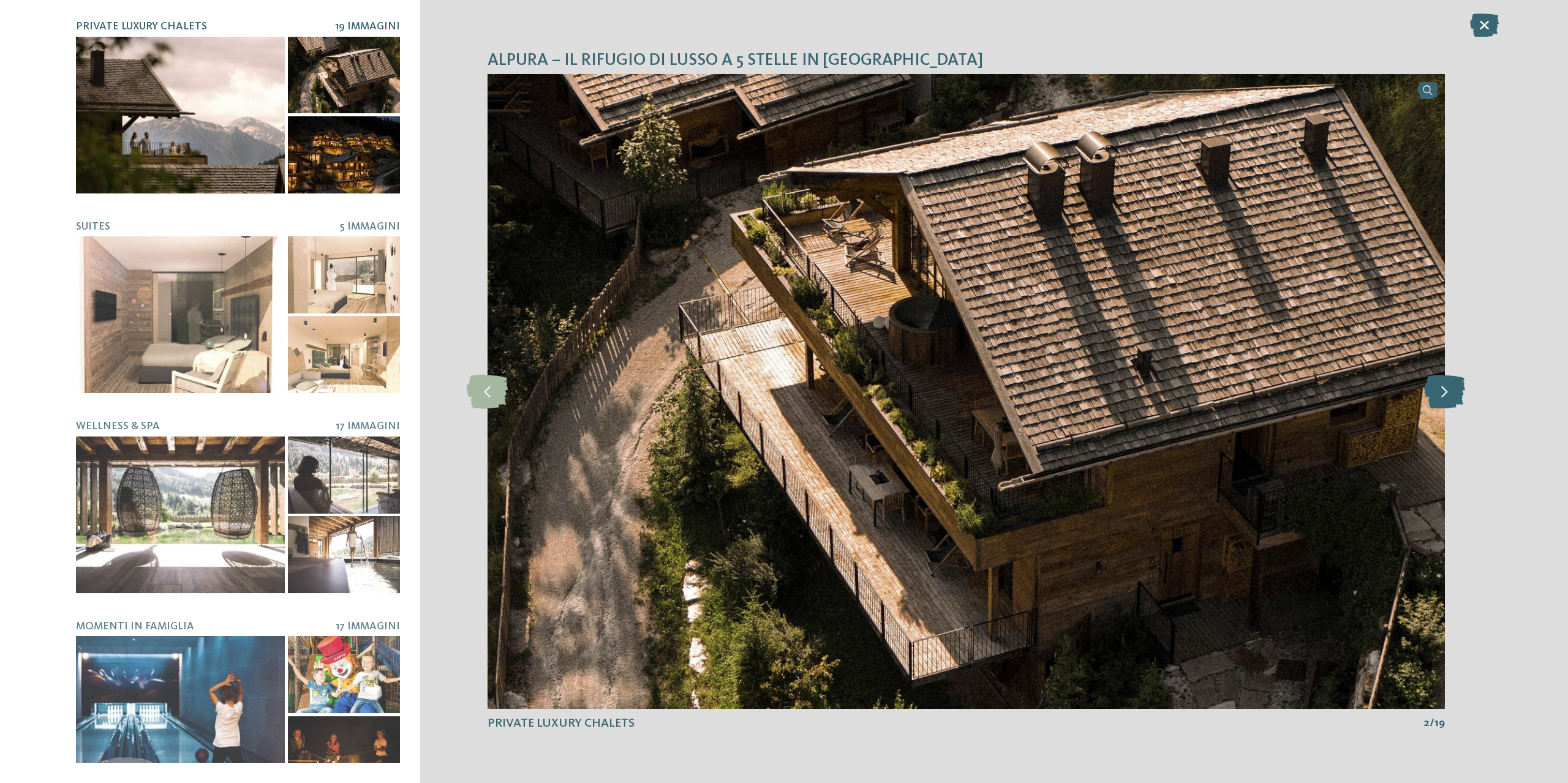
click at [1434, 389] on icon at bounding box center [1445, 392] width 41 height 34
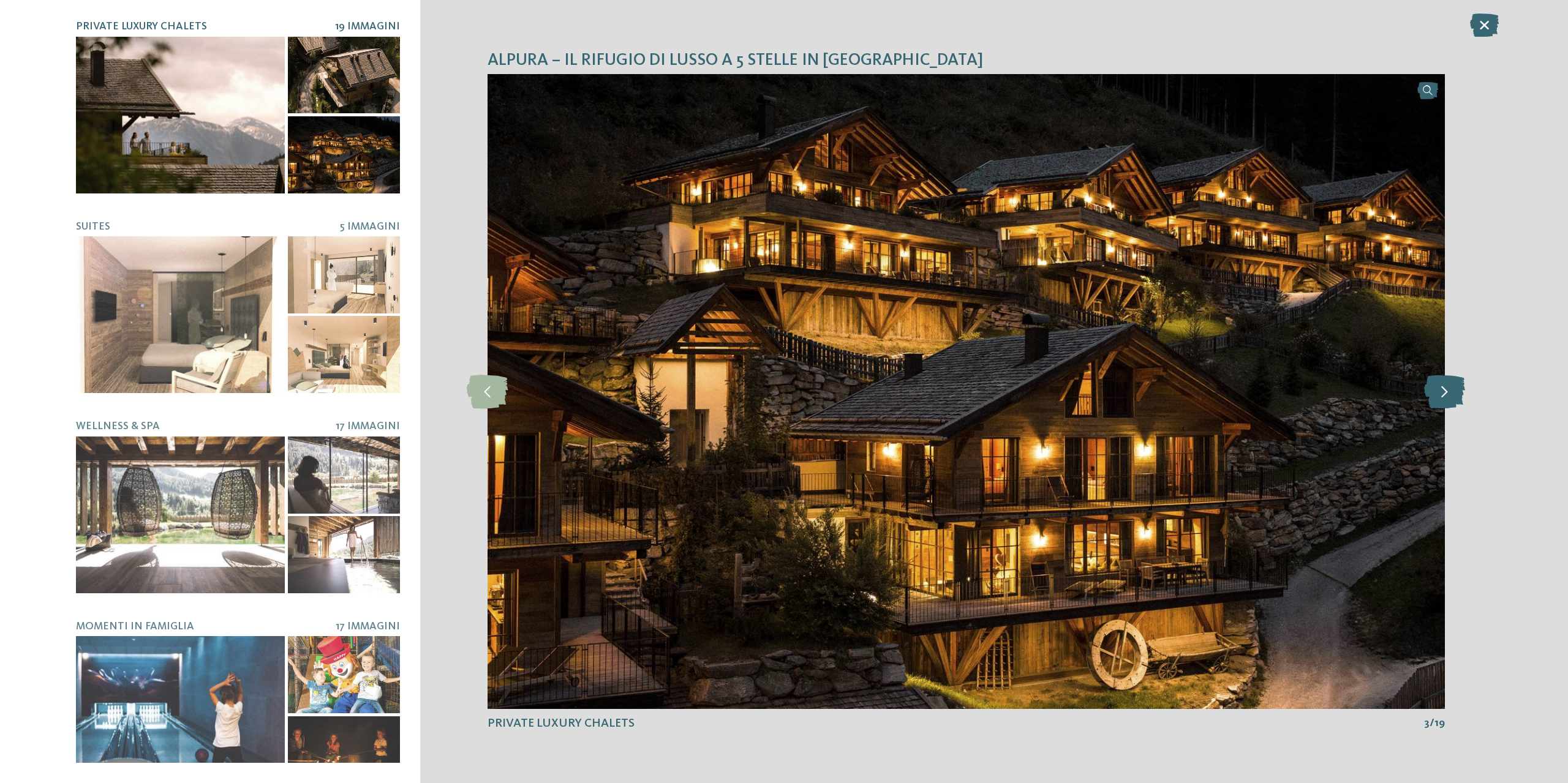
click at [1434, 389] on icon at bounding box center [1445, 392] width 41 height 34
